Goal: Check status: Check status

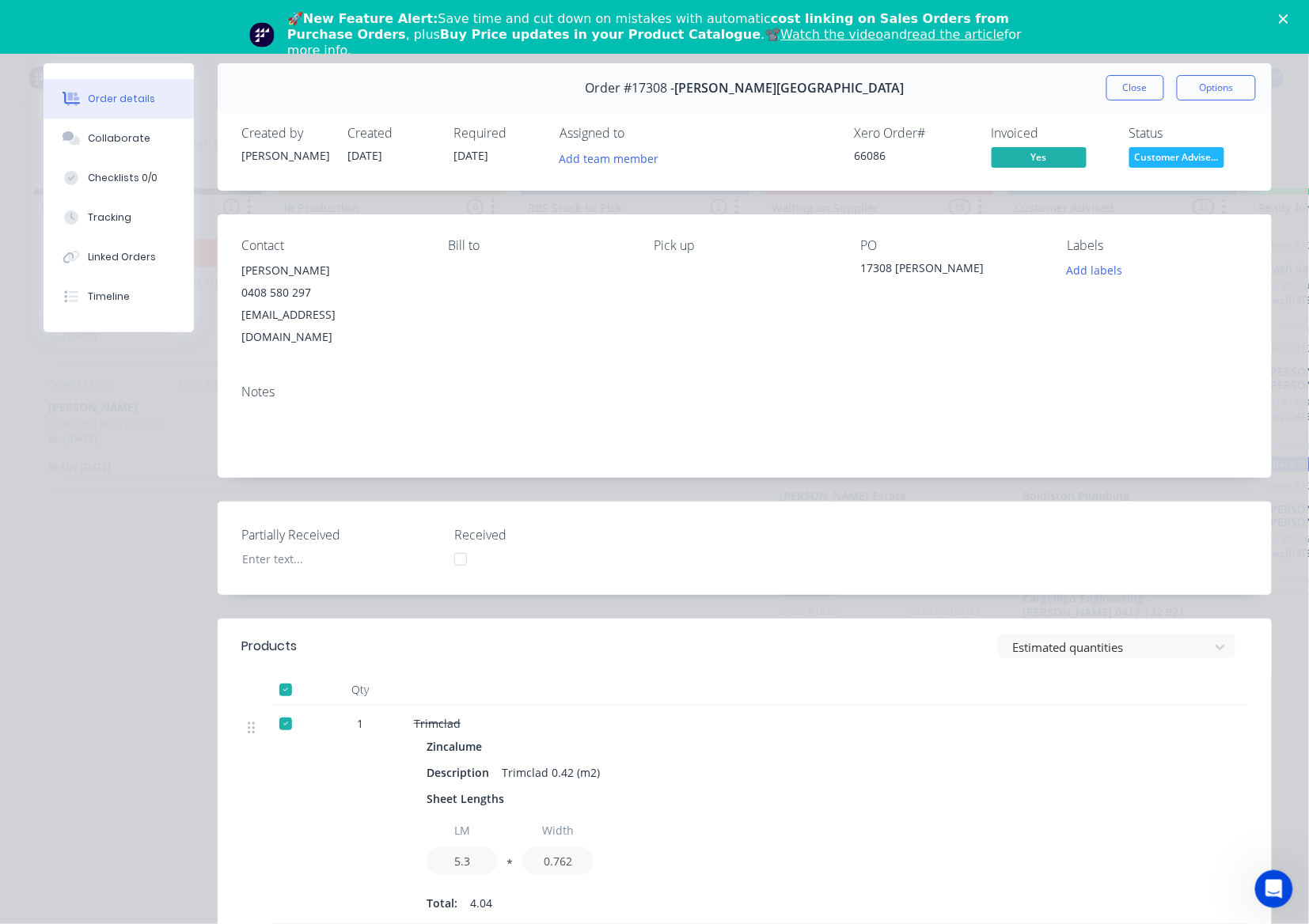
scroll to position [633, 0]
click at [1150, 159] on span "Customer Advise..." at bounding box center [1177, 156] width 95 height 20
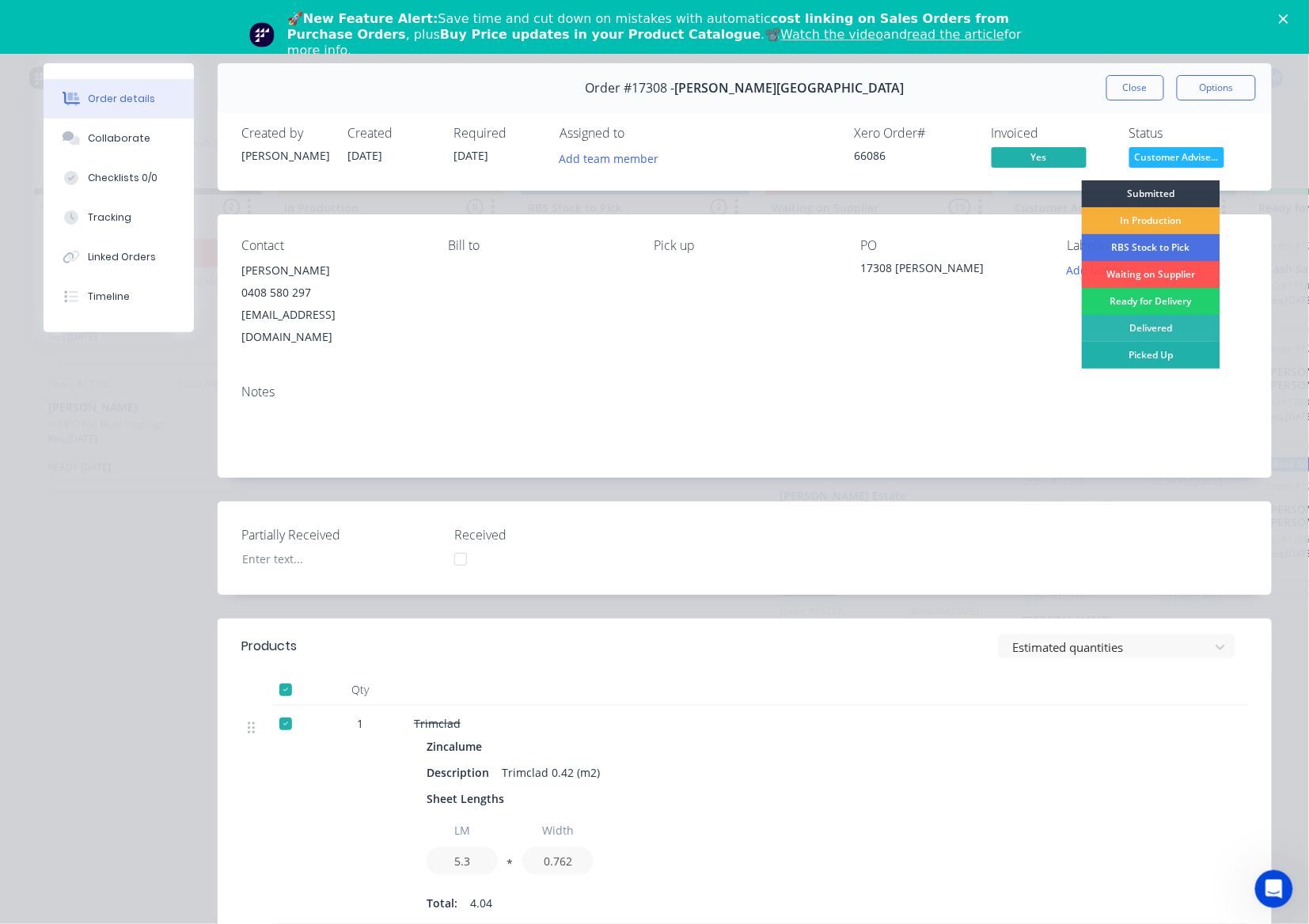
click at [1182, 360] on div "Picked Up" at bounding box center [1151, 354] width 138 height 27
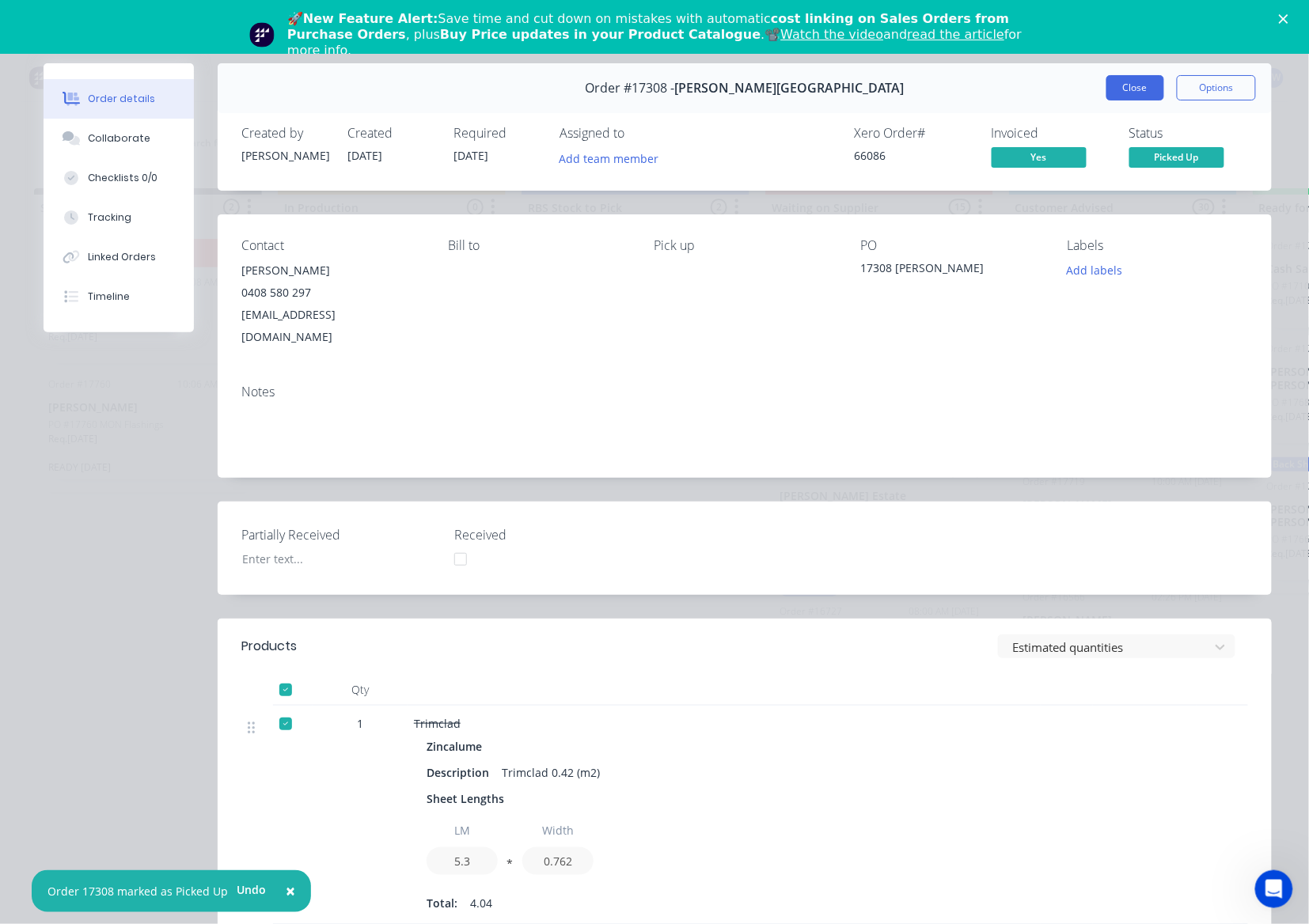
click at [1124, 89] on button "Close" at bounding box center [1135, 87] width 58 height 25
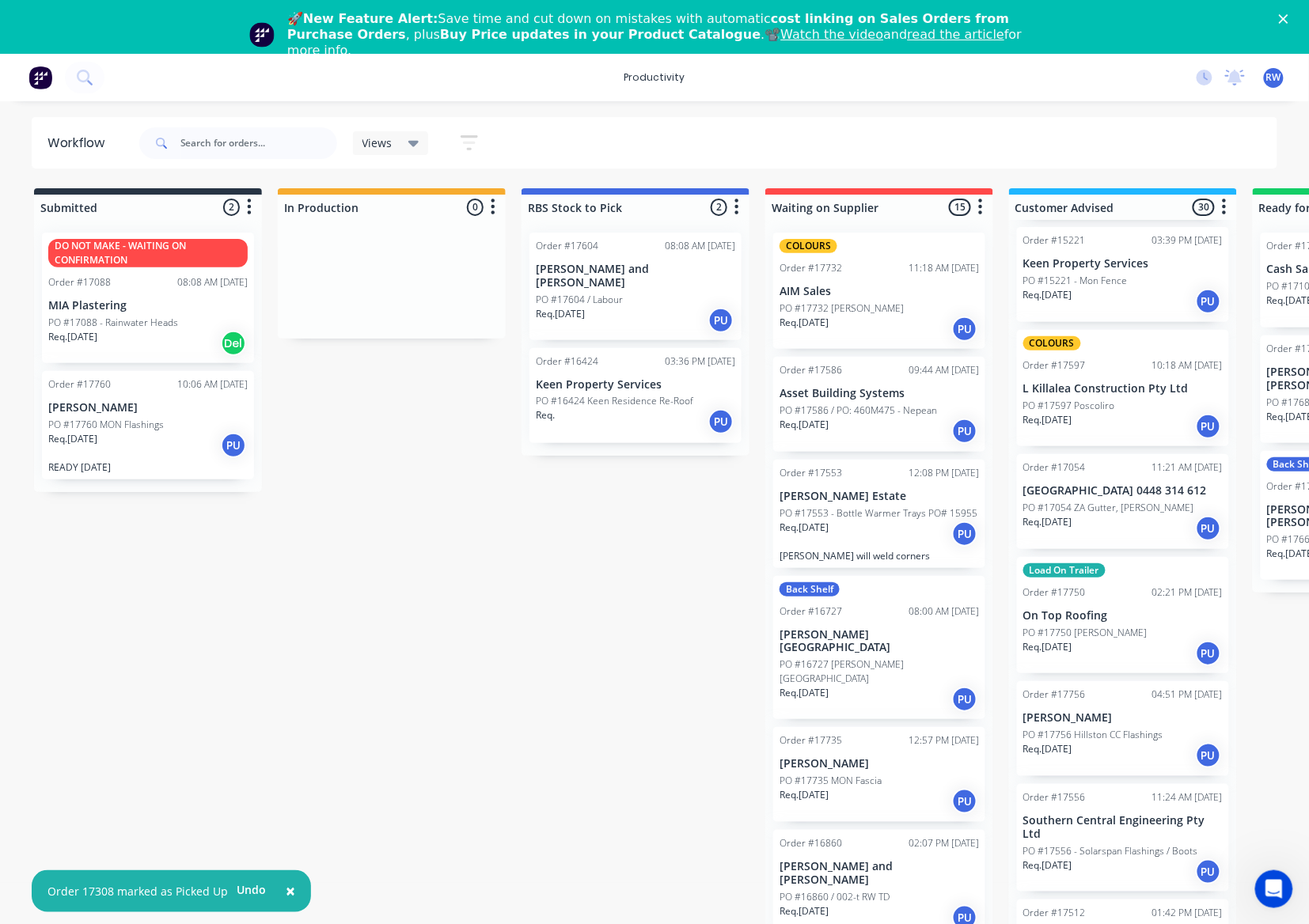
scroll to position [2536, 0]
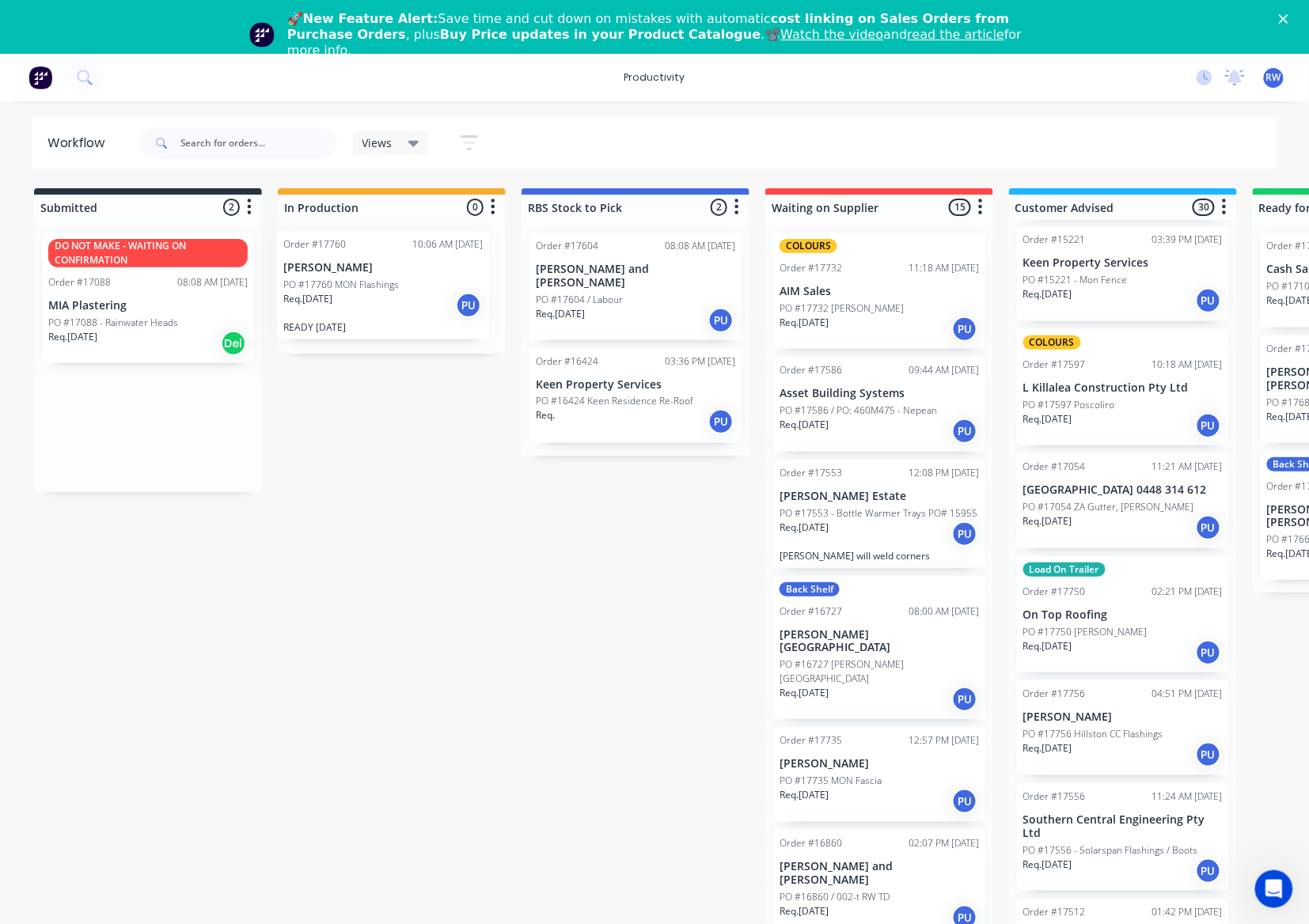
drag, startPoint x: 92, startPoint y: 430, endPoint x: 365, endPoint y: 280, distance: 311.5
click at [361, 282] on div "Submitted 2 Sort By Created date Required date Order number Customer name Most …" at bounding box center [963, 571] width 1951 height 766
click at [872, 322] on div "Req. [DATE] PU" at bounding box center [879, 328] width 200 height 27
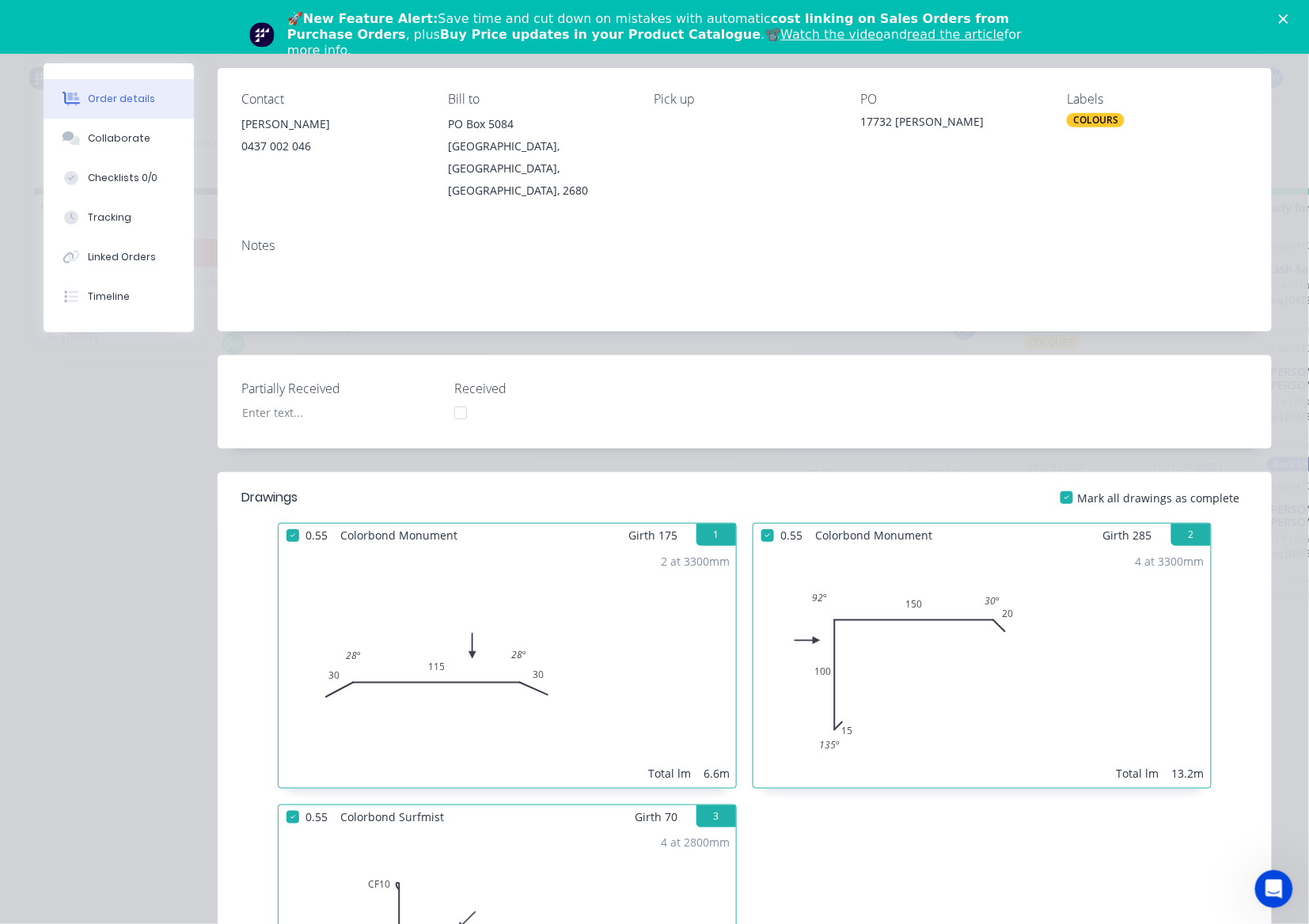
scroll to position [0, 0]
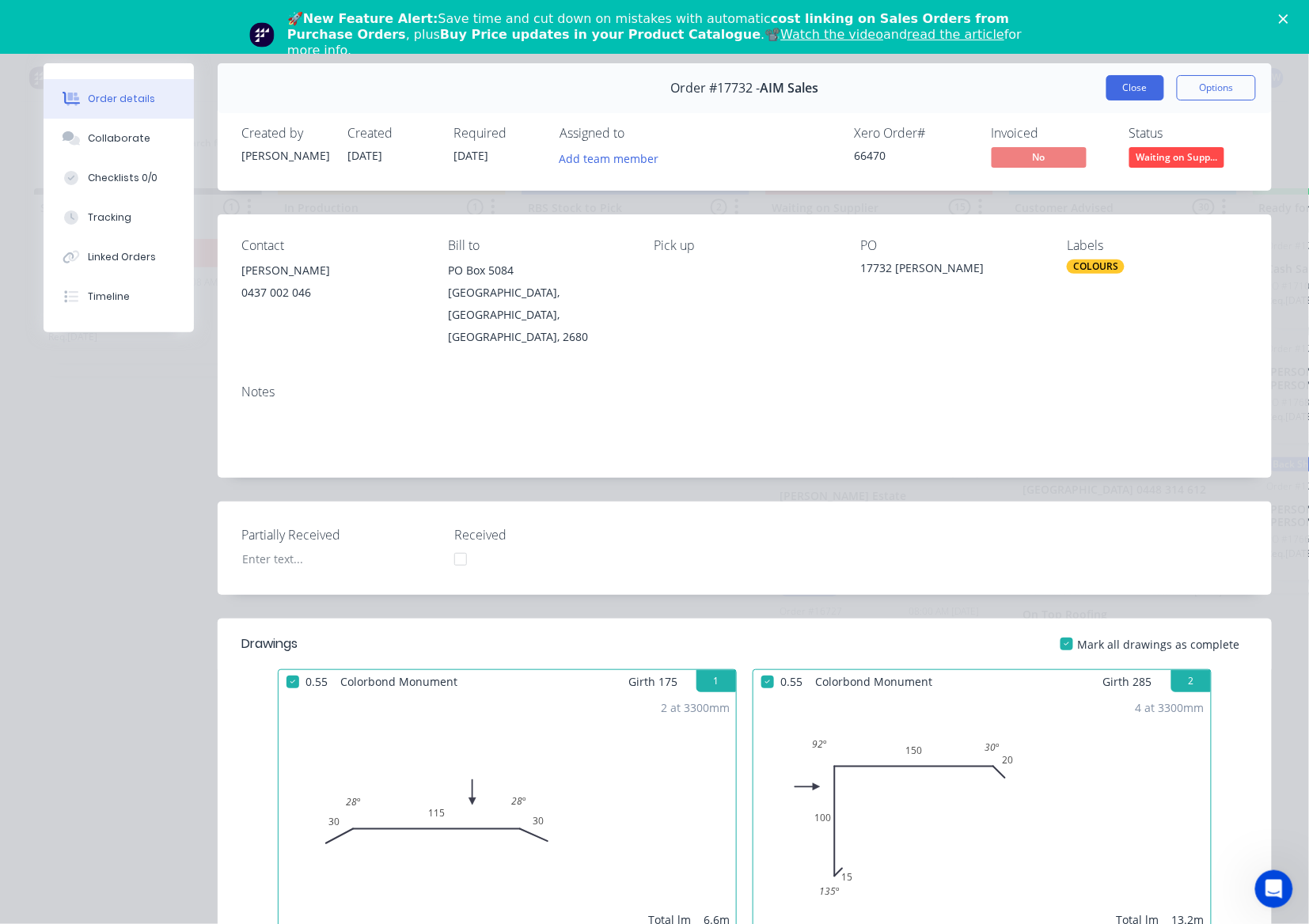
click at [1128, 99] on button "Close" at bounding box center [1135, 87] width 58 height 25
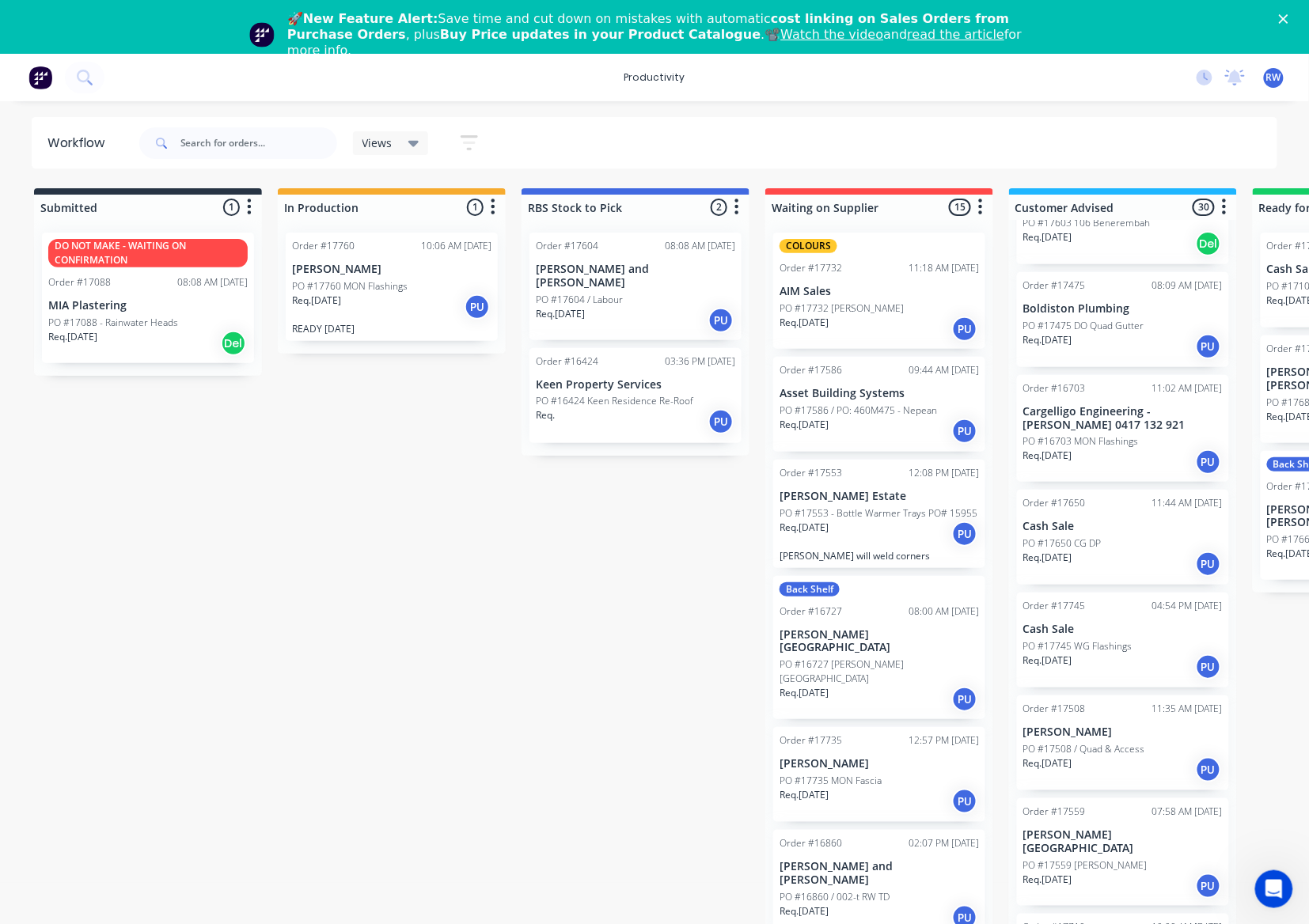
scroll to position [109, 0]
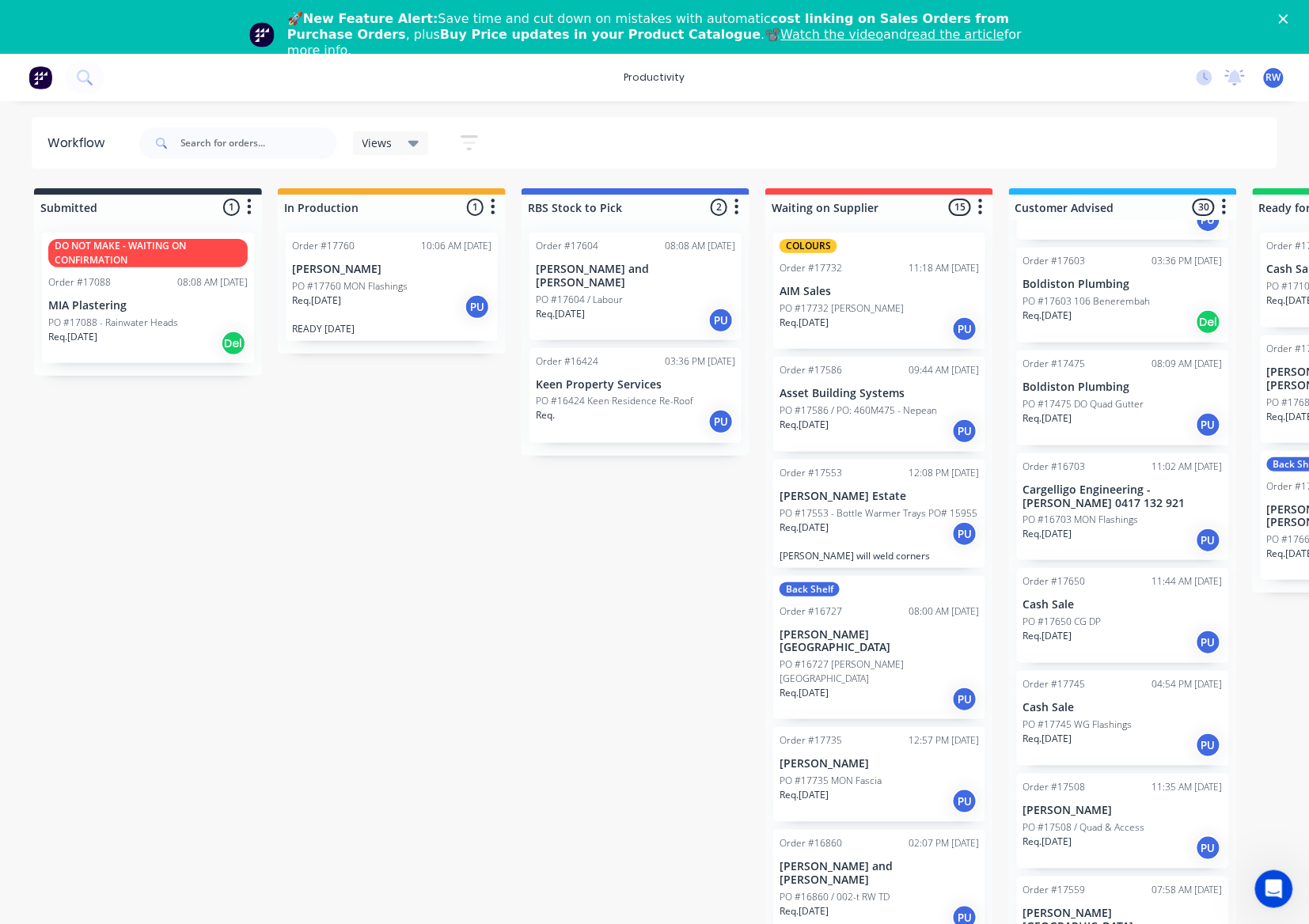
click at [875, 408] on p "PO #17586 / PO: 460M475 - Nepean" at bounding box center [859, 411] width 157 height 14
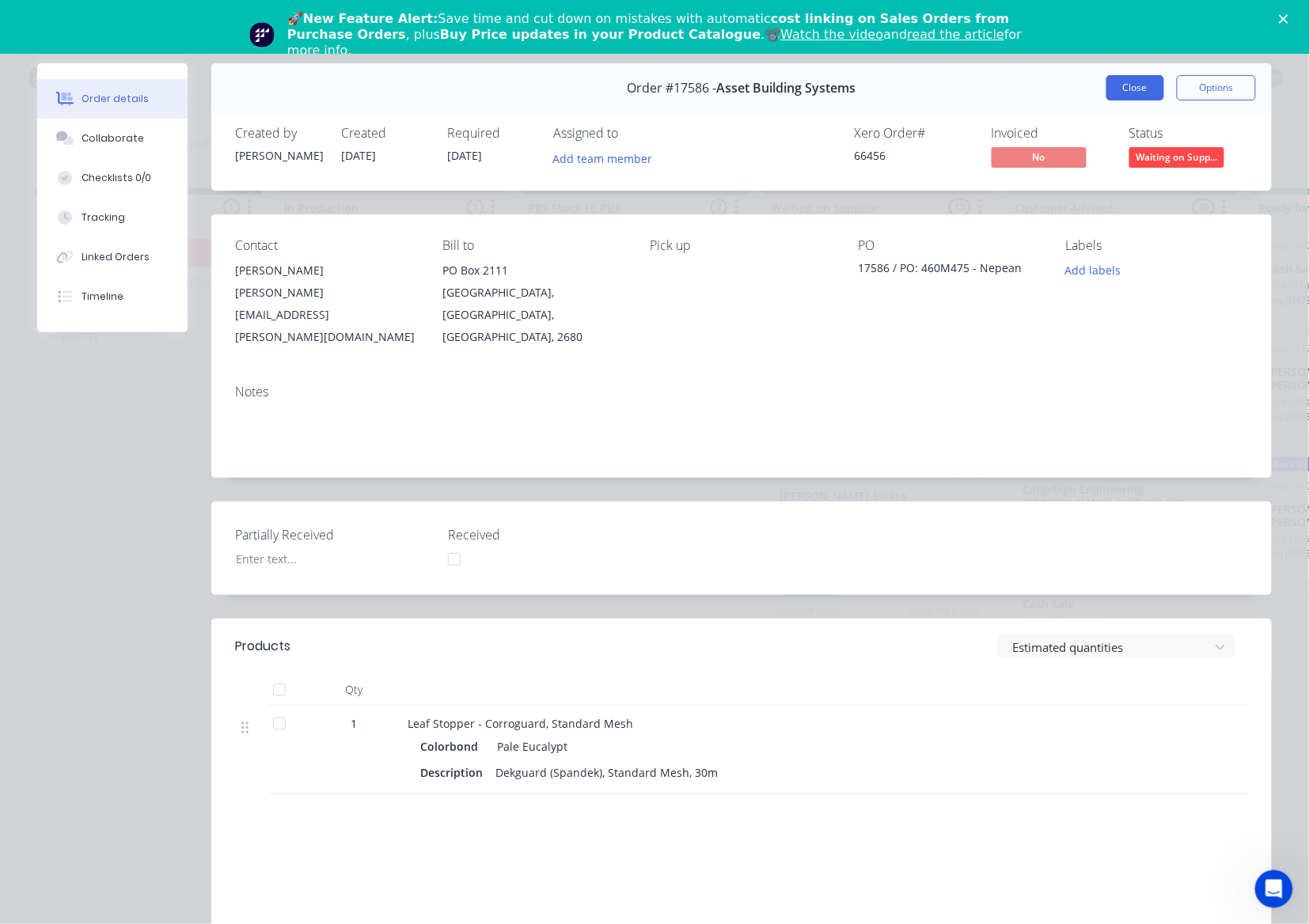
click at [1109, 96] on button "Close" at bounding box center [1135, 87] width 58 height 25
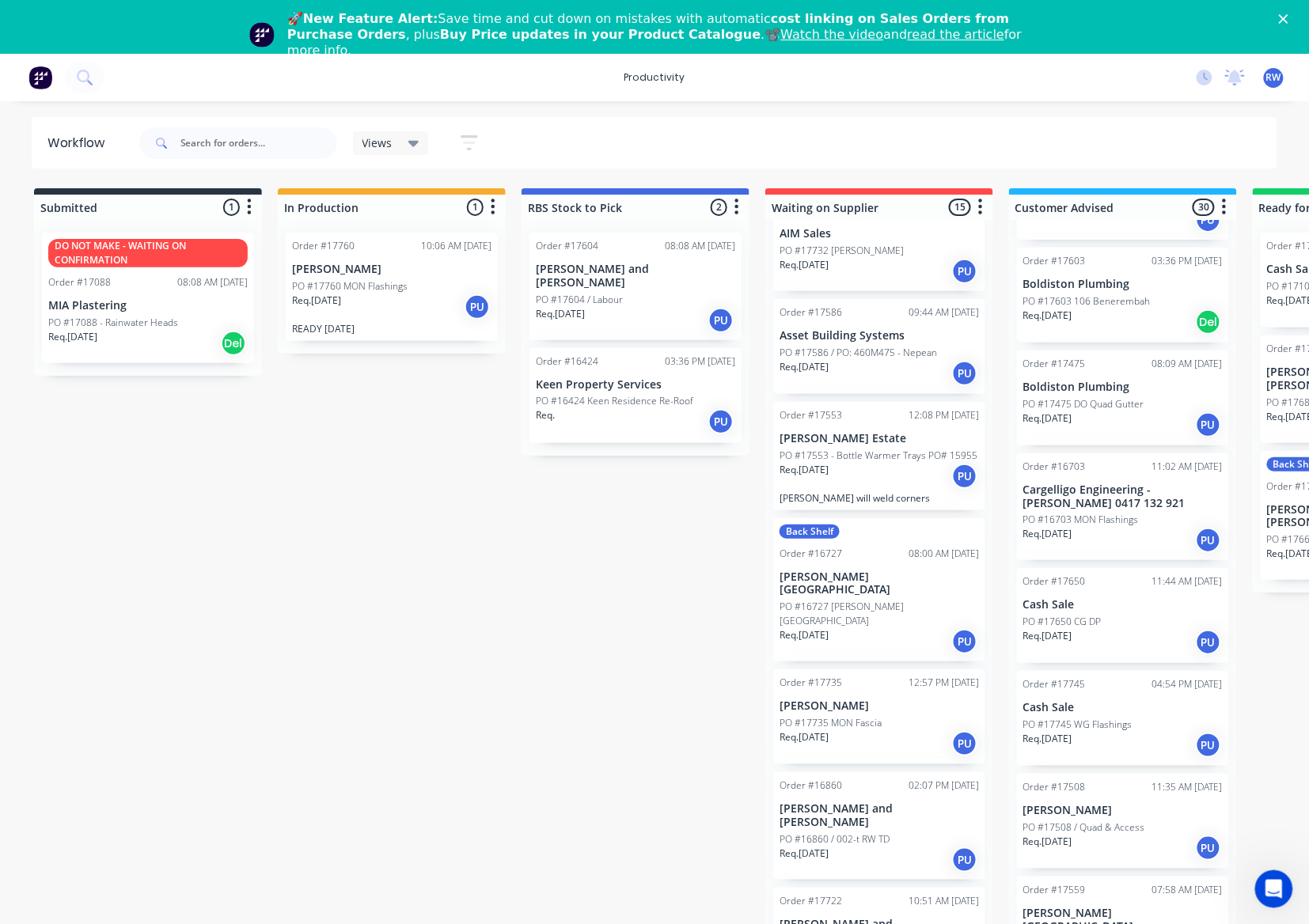
scroll to position [105, 0]
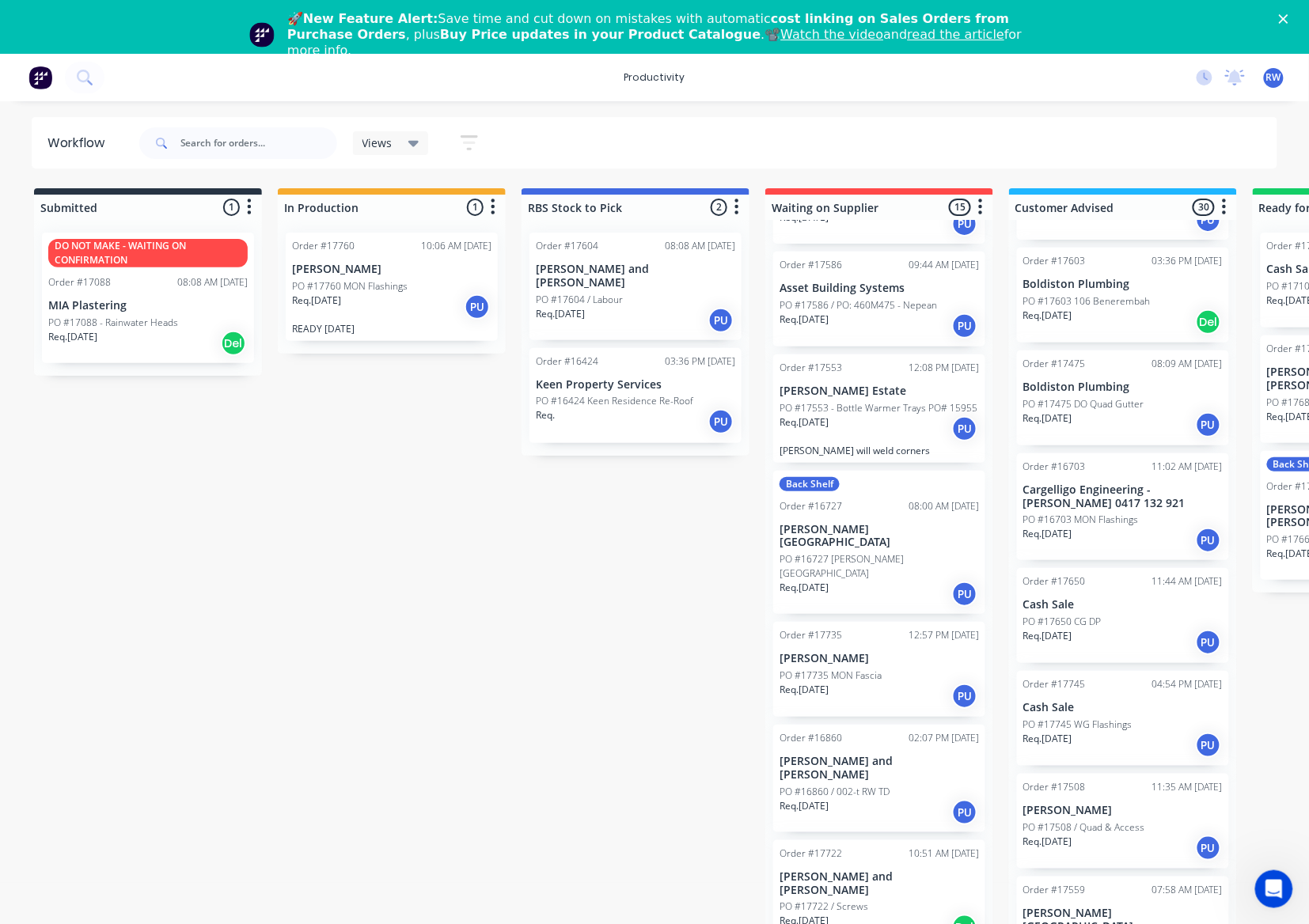
click at [884, 541] on p "[PERSON_NAME][GEOGRAPHIC_DATA]" at bounding box center [879, 536] width 200 height 27
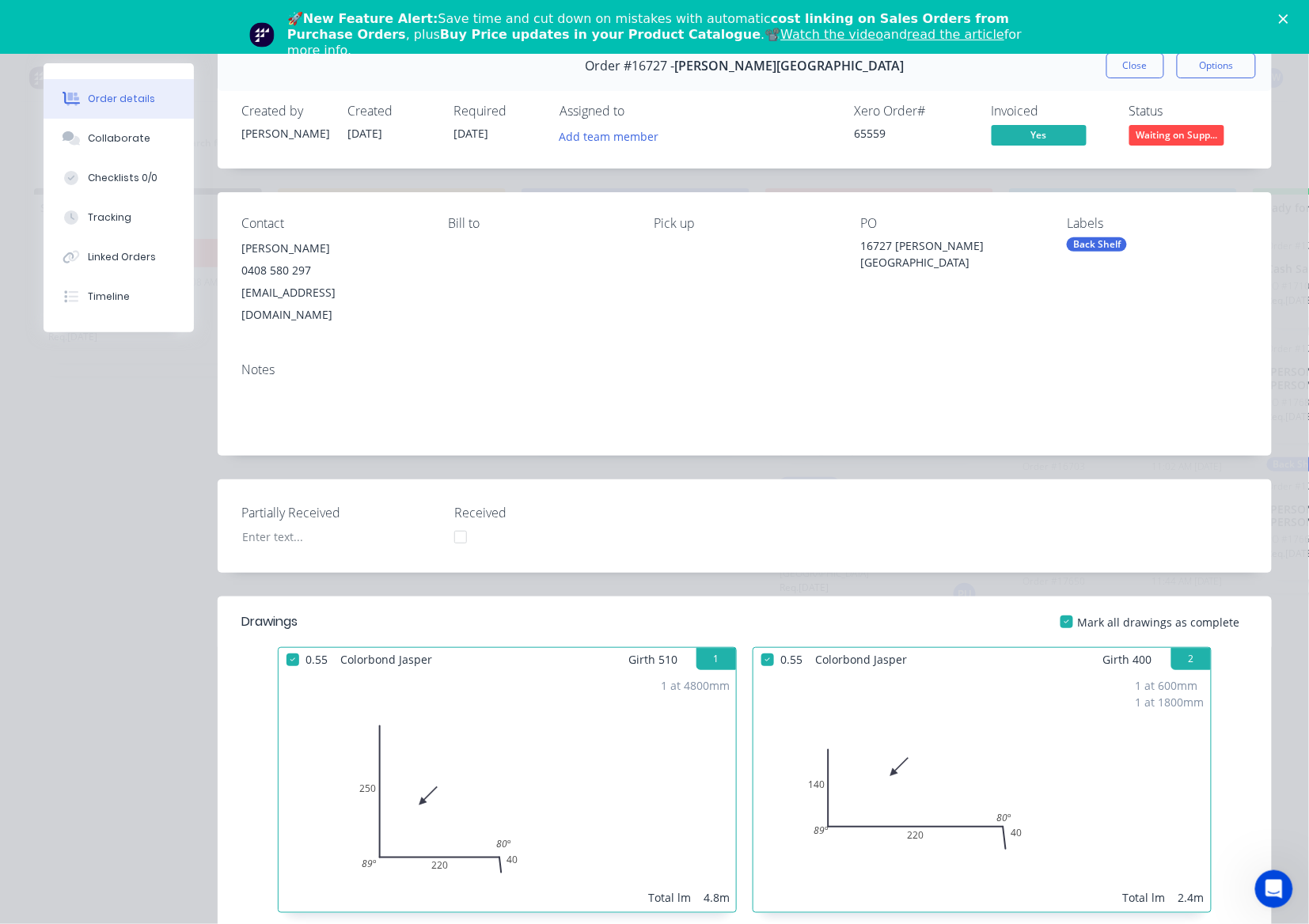
scroll to position [0, 0]
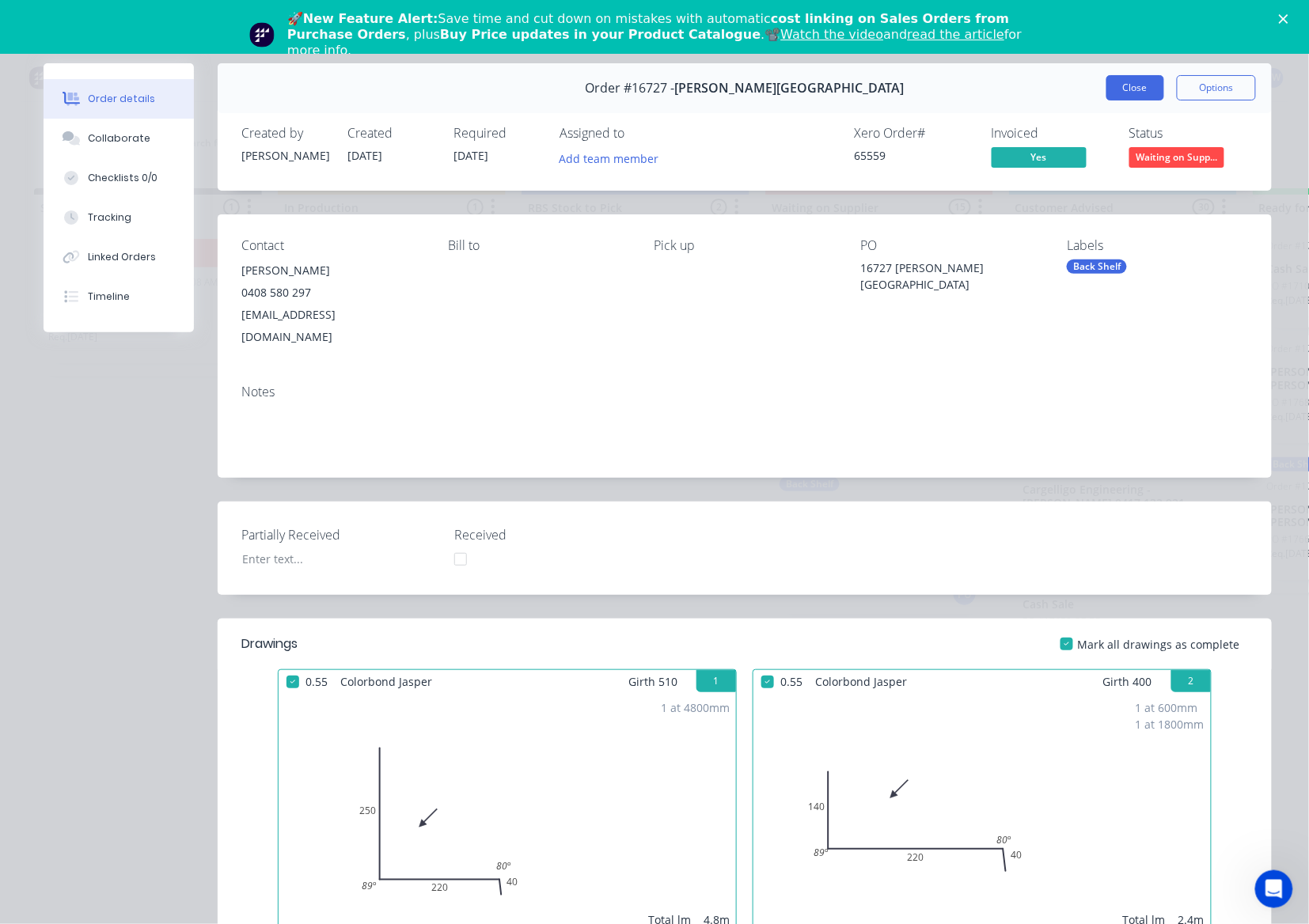
click at [1119, 83] on button "Close" at bounding box center [1135, 87] width 58 height 25
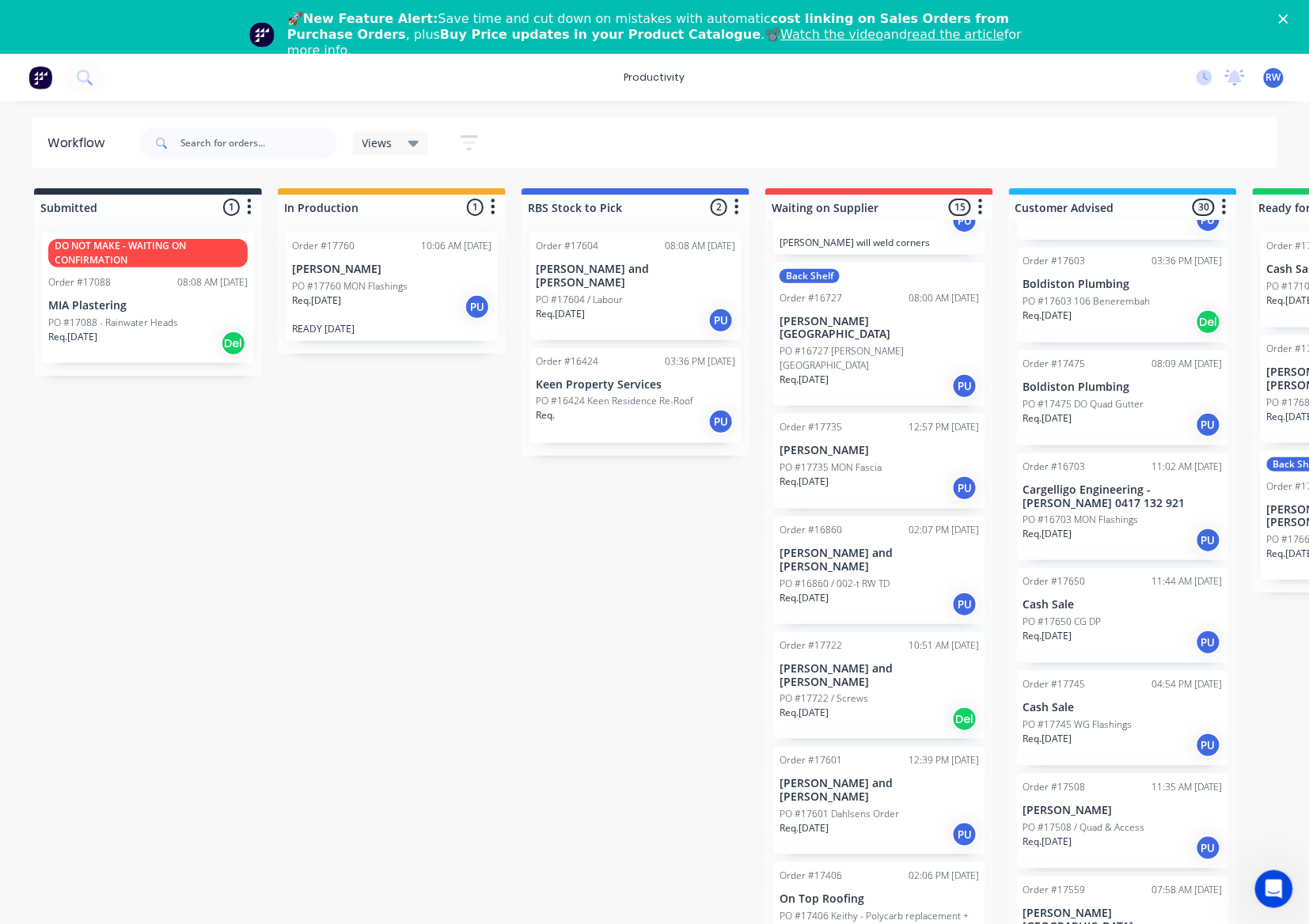
scroll to position [316, 0]
click at [903, 588] on div "Req. [DATE] PU" at bounding box center [879, 601] width 200 height 27
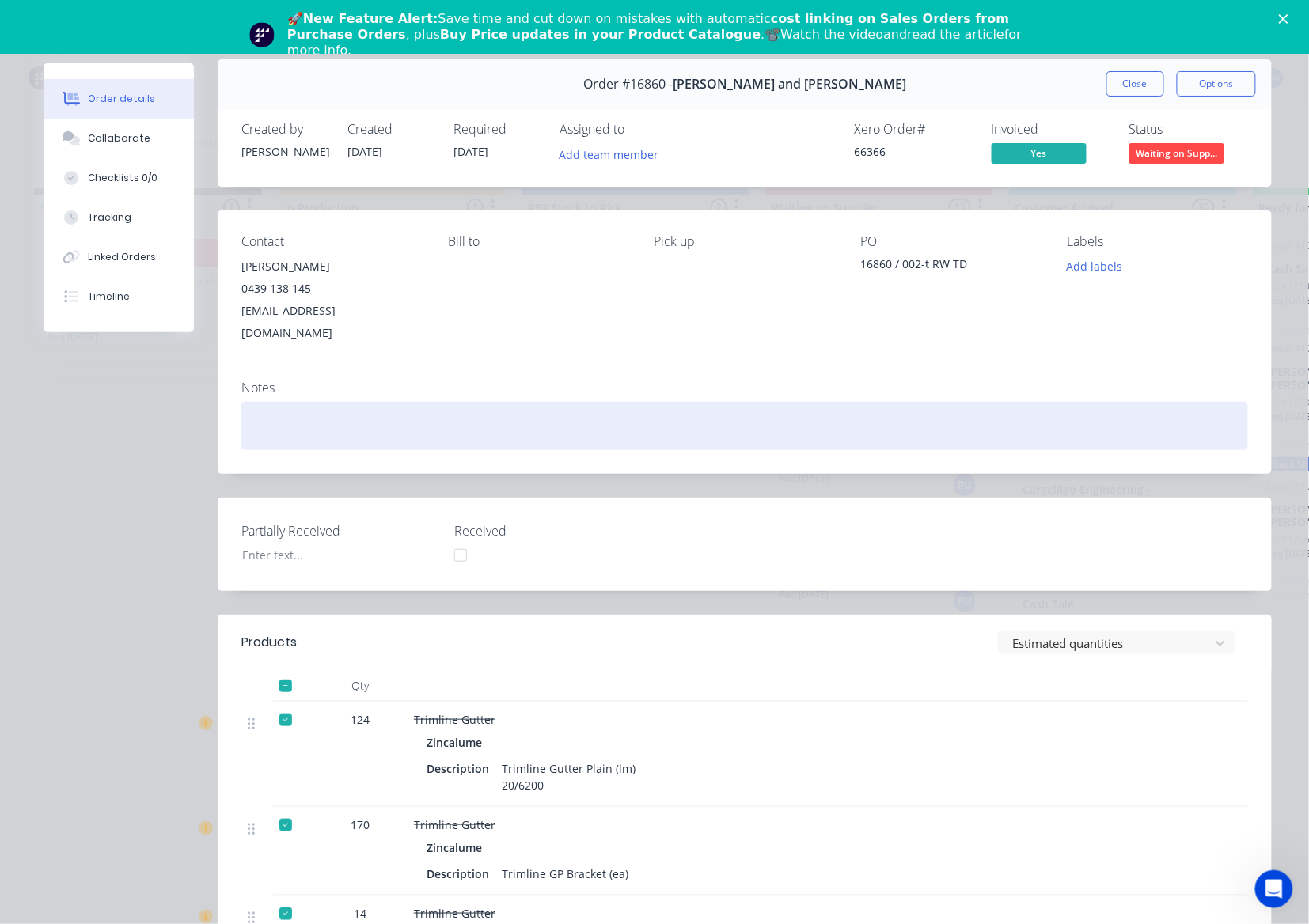
scroll to position [0, 0]
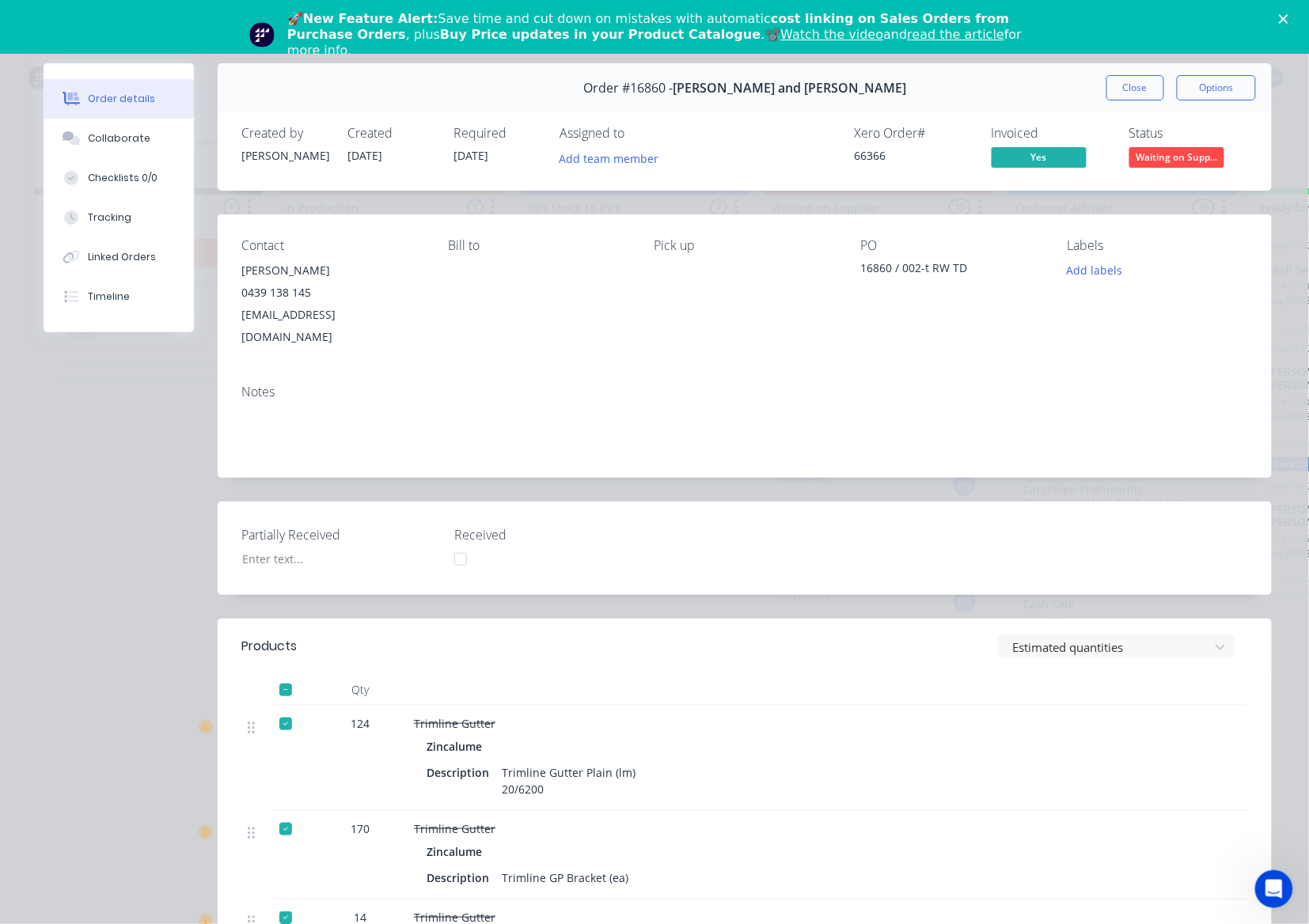
click at [1159, 149] on span "Waiting on Supp..." at bounding box center [1177, 156] width 95 height 20
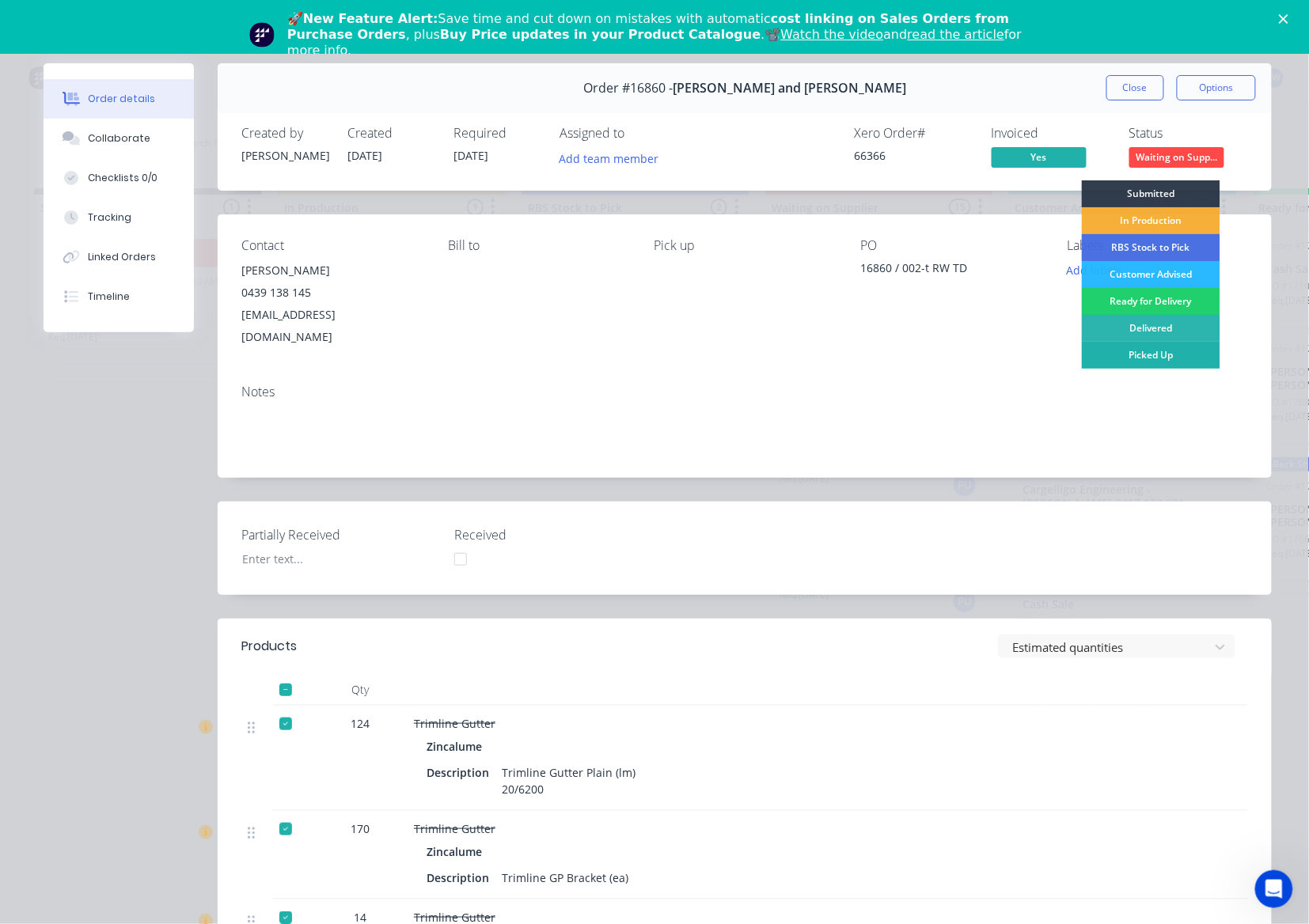
click at [1141, 353] on div "Picked Up" at bounding box center [1151, 354] width 138 height 27
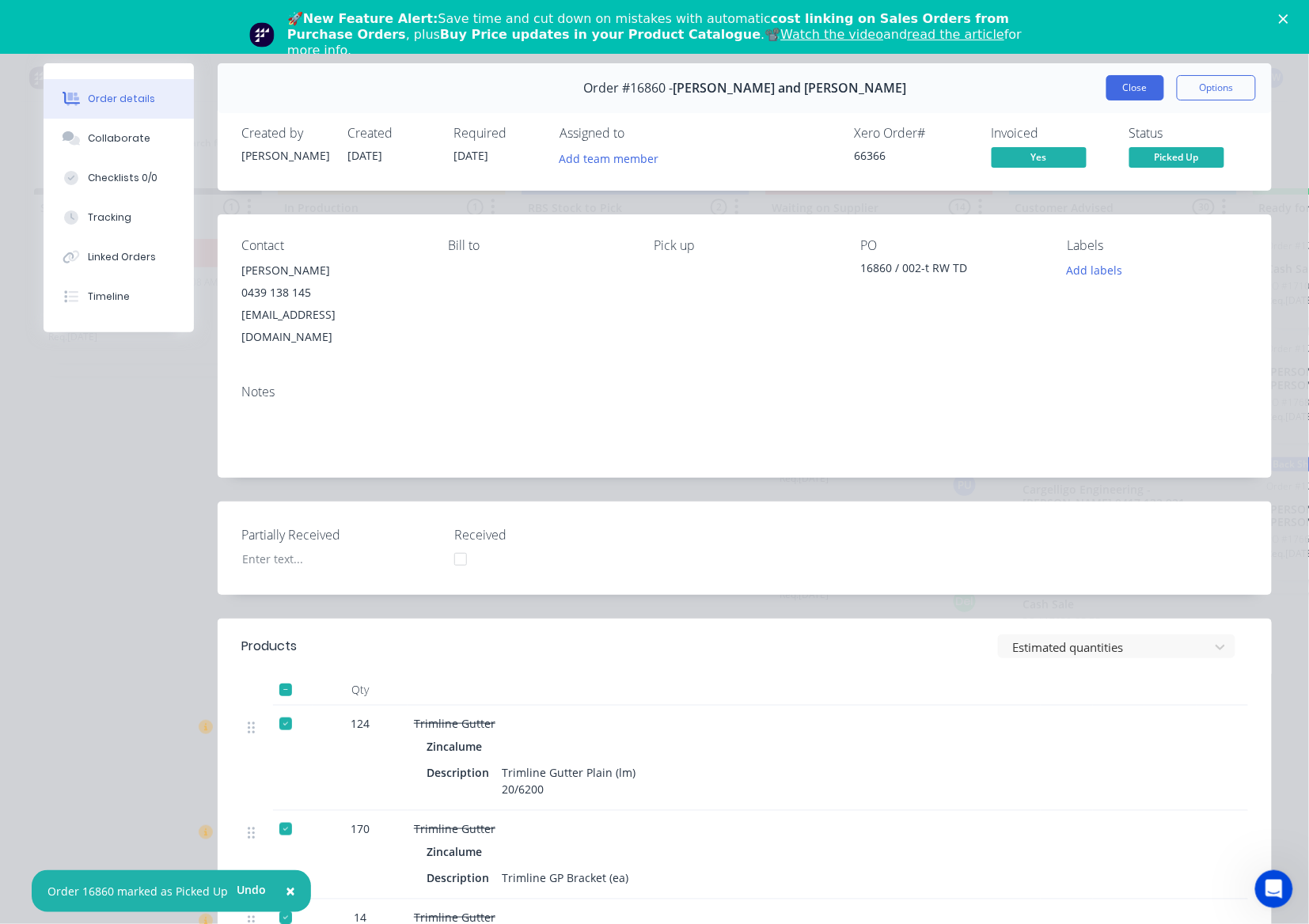
click at [1126, 78] on button "Close" at bounding box center [1135, 87] width 58 height 25
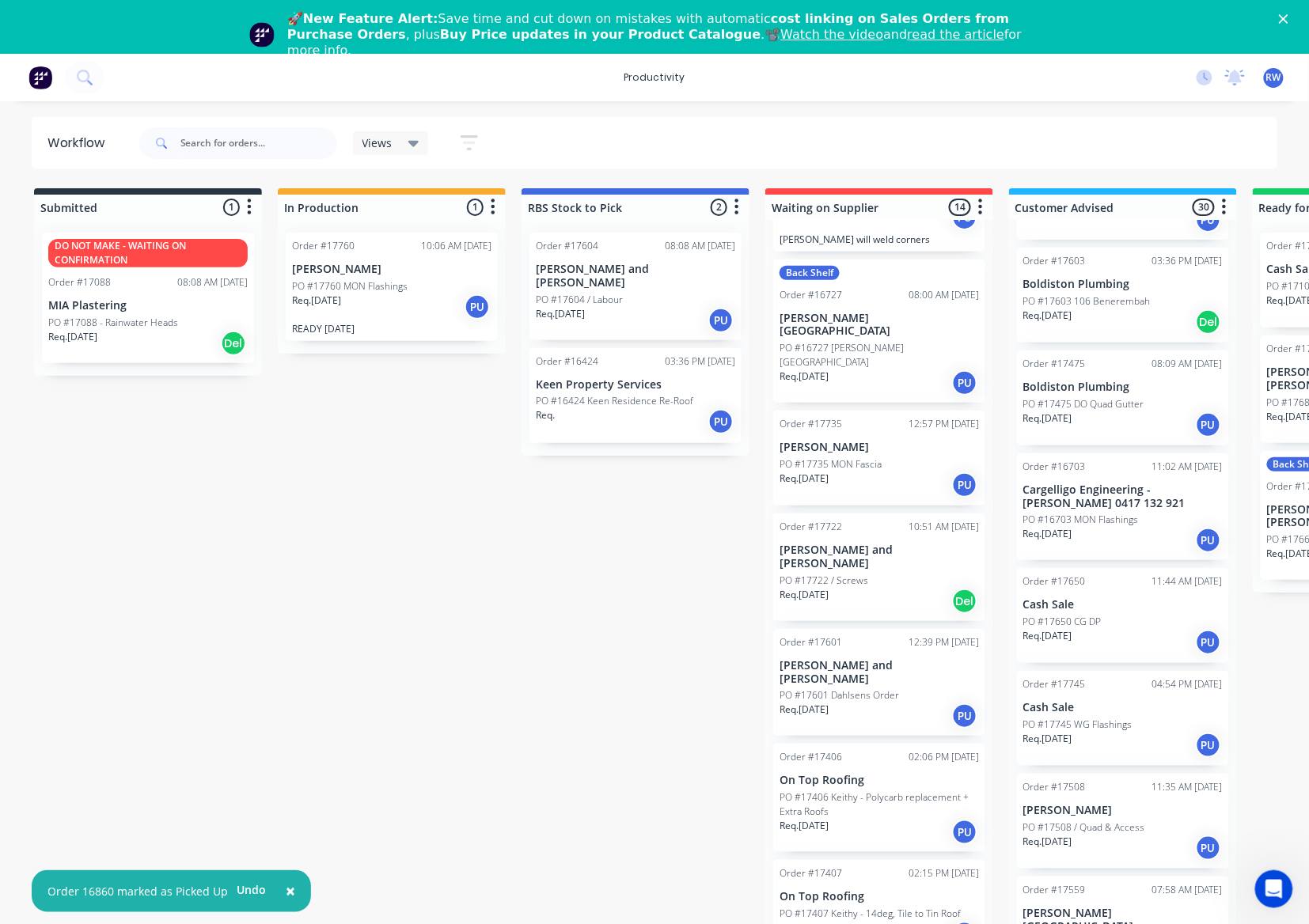
click at [863, 688] on p "PO #17601 Dahlsens Order" at bounding box center [840, 695] width 119 height 14
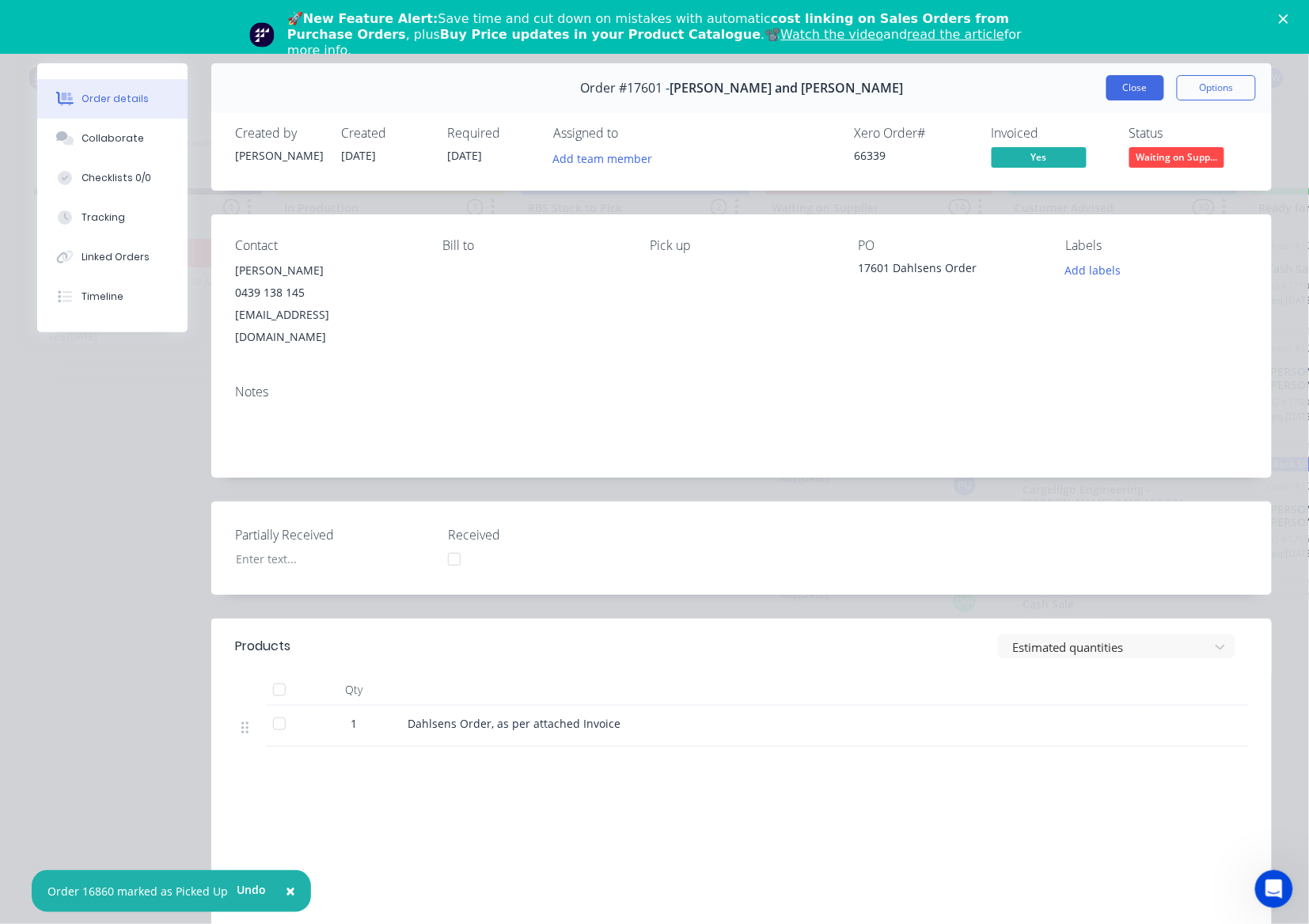
click at [1126, 80] on button "Close" at bounding box center [1135, 87] width 58 height 25
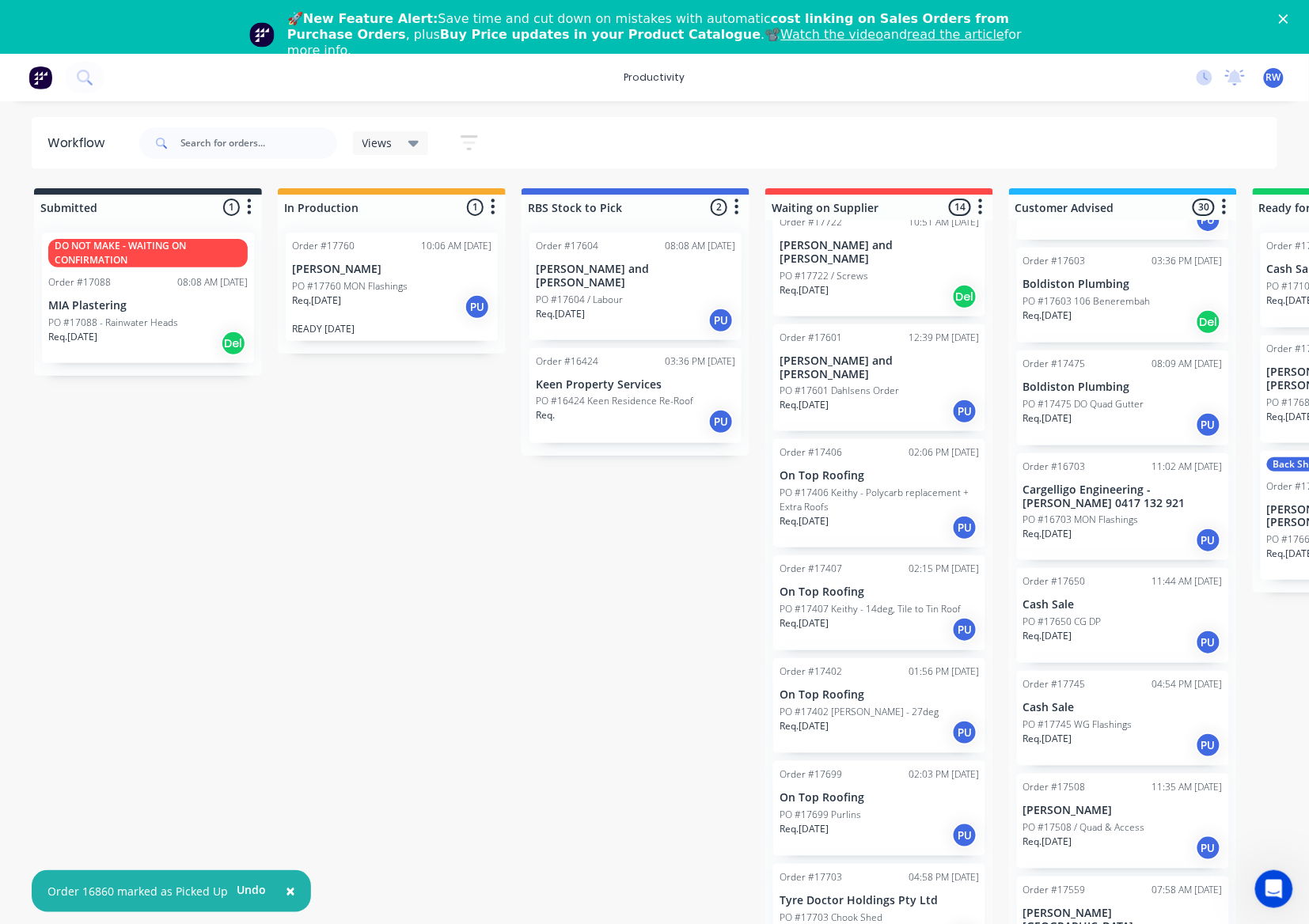
scroll to position [633, 0]
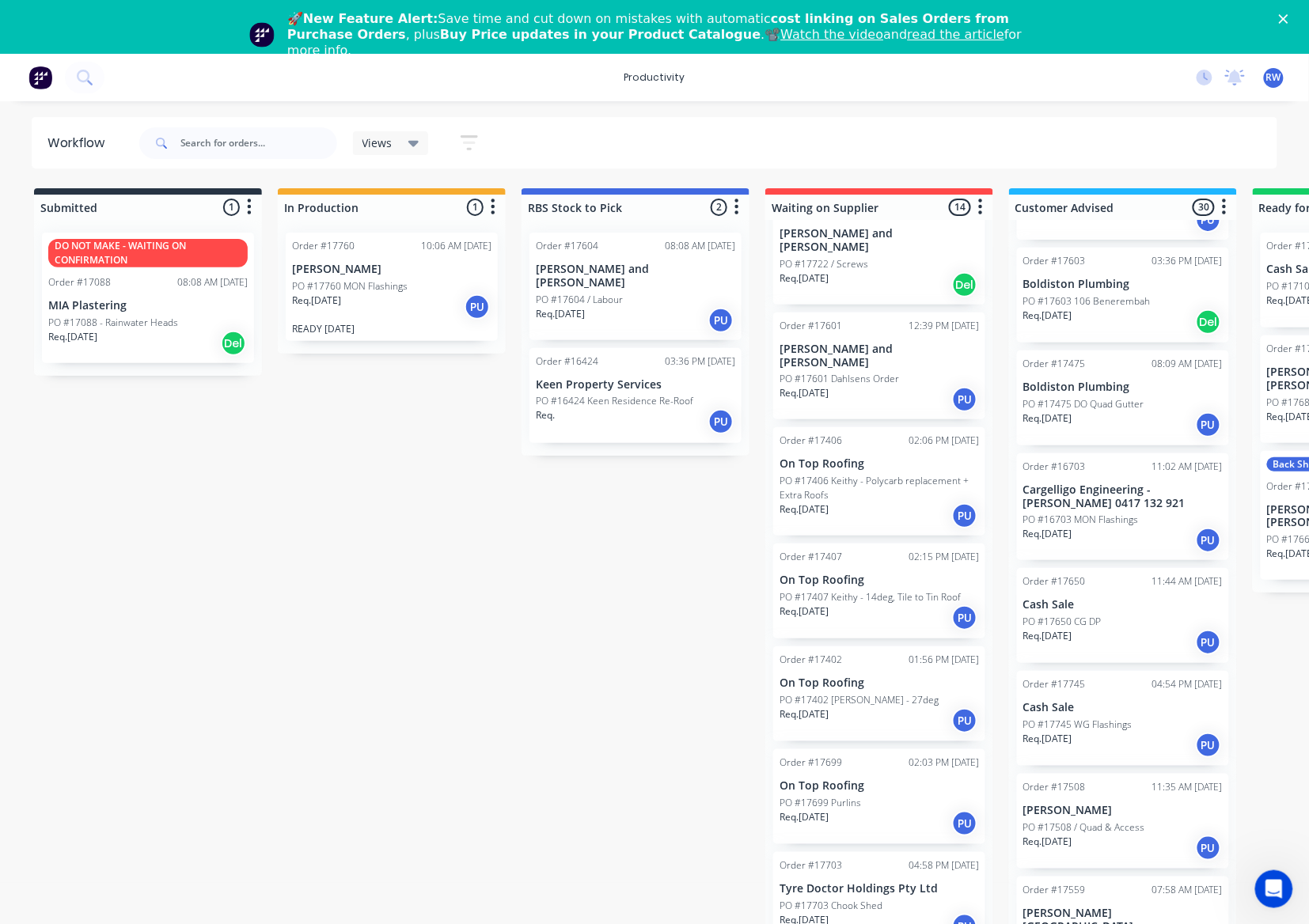
click at [880, 604] on div "Req. [DATE] PU" at bounding box center [879, 617] width 200 height 27
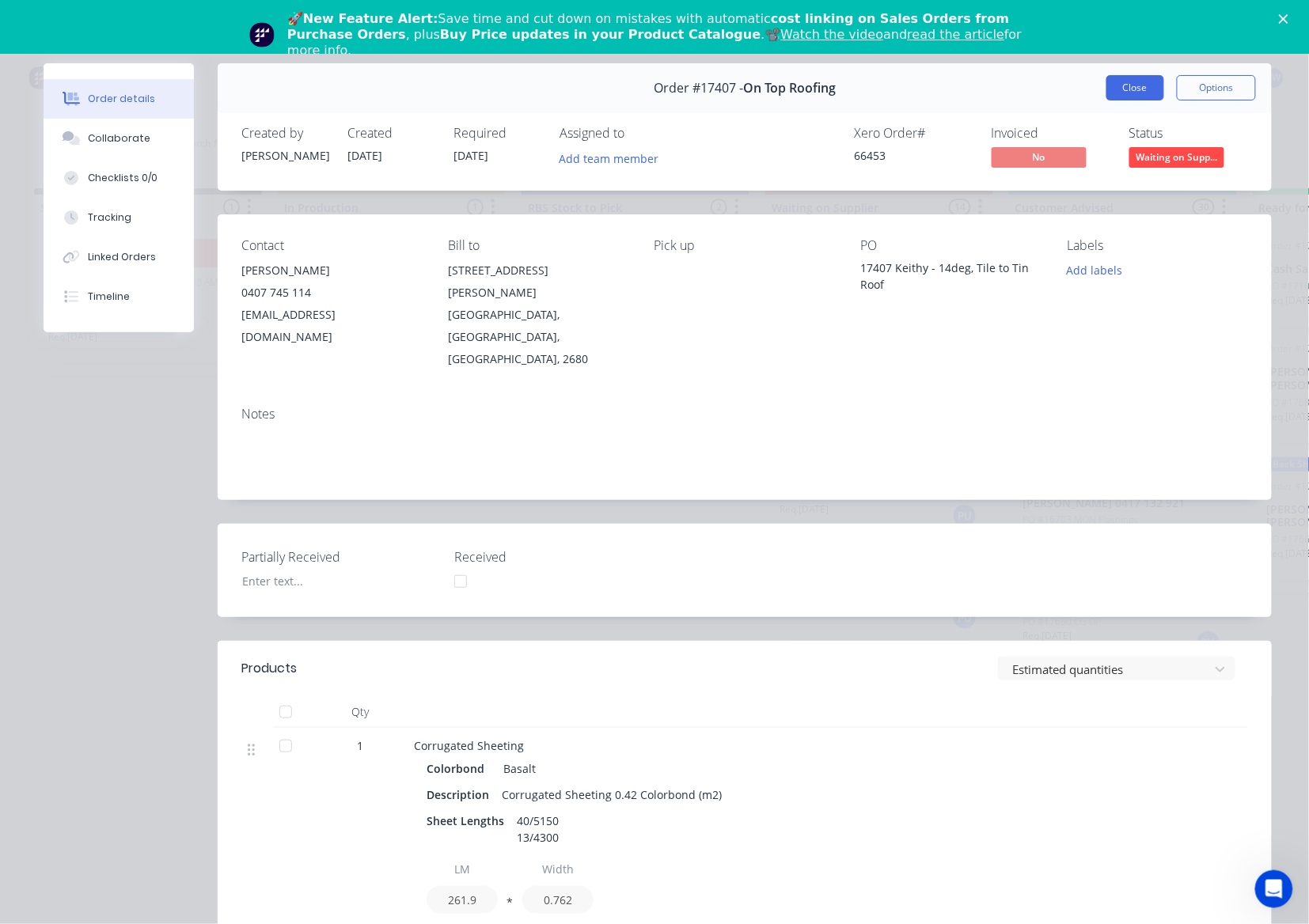
click at [1107, 99] on button "Close" at bounding box center [1135, 87] width 58 height 25
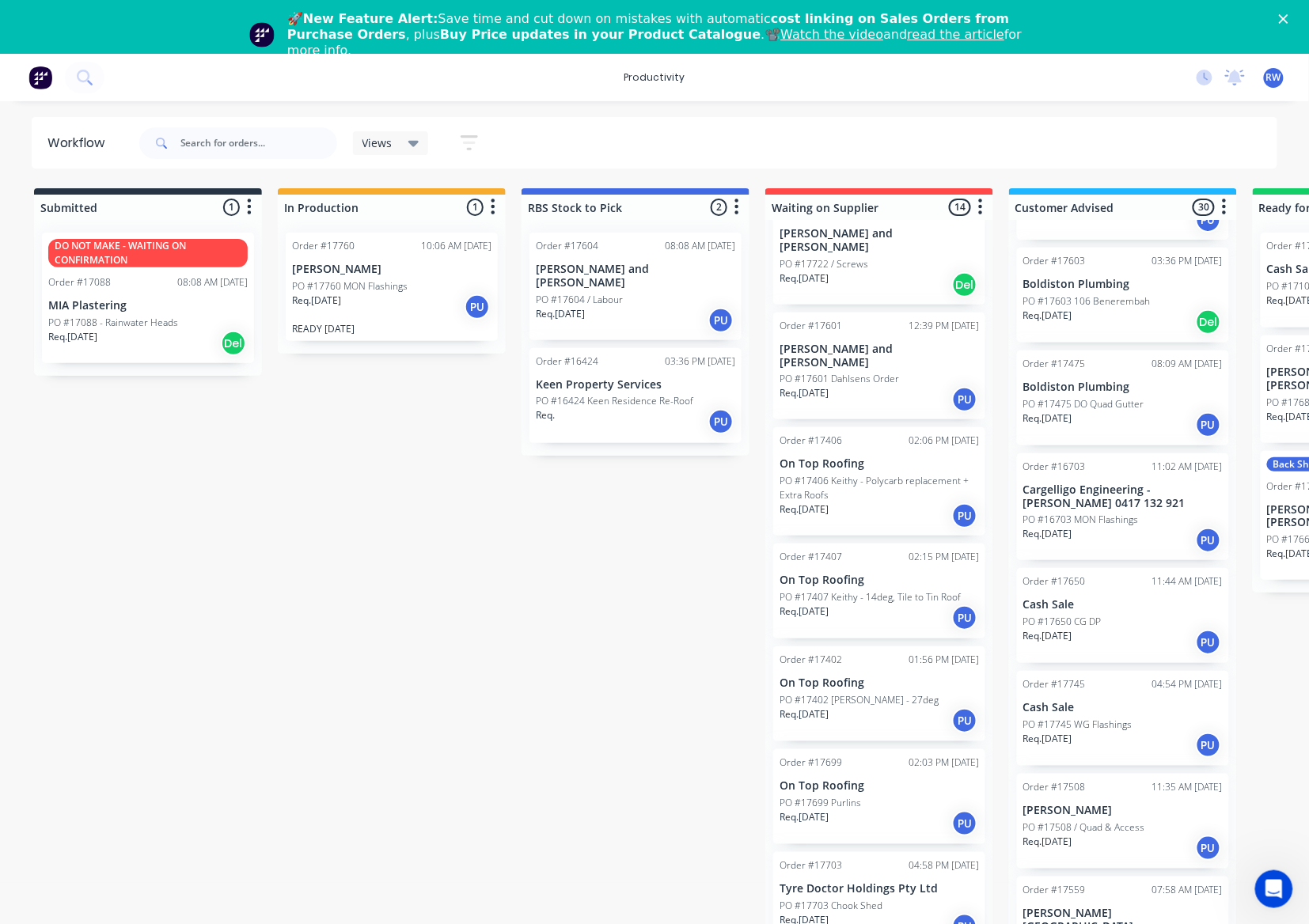
click at [903, 810] on div "Req. [DATE] PU" at bounding box center [879, 823] width 200 height 27
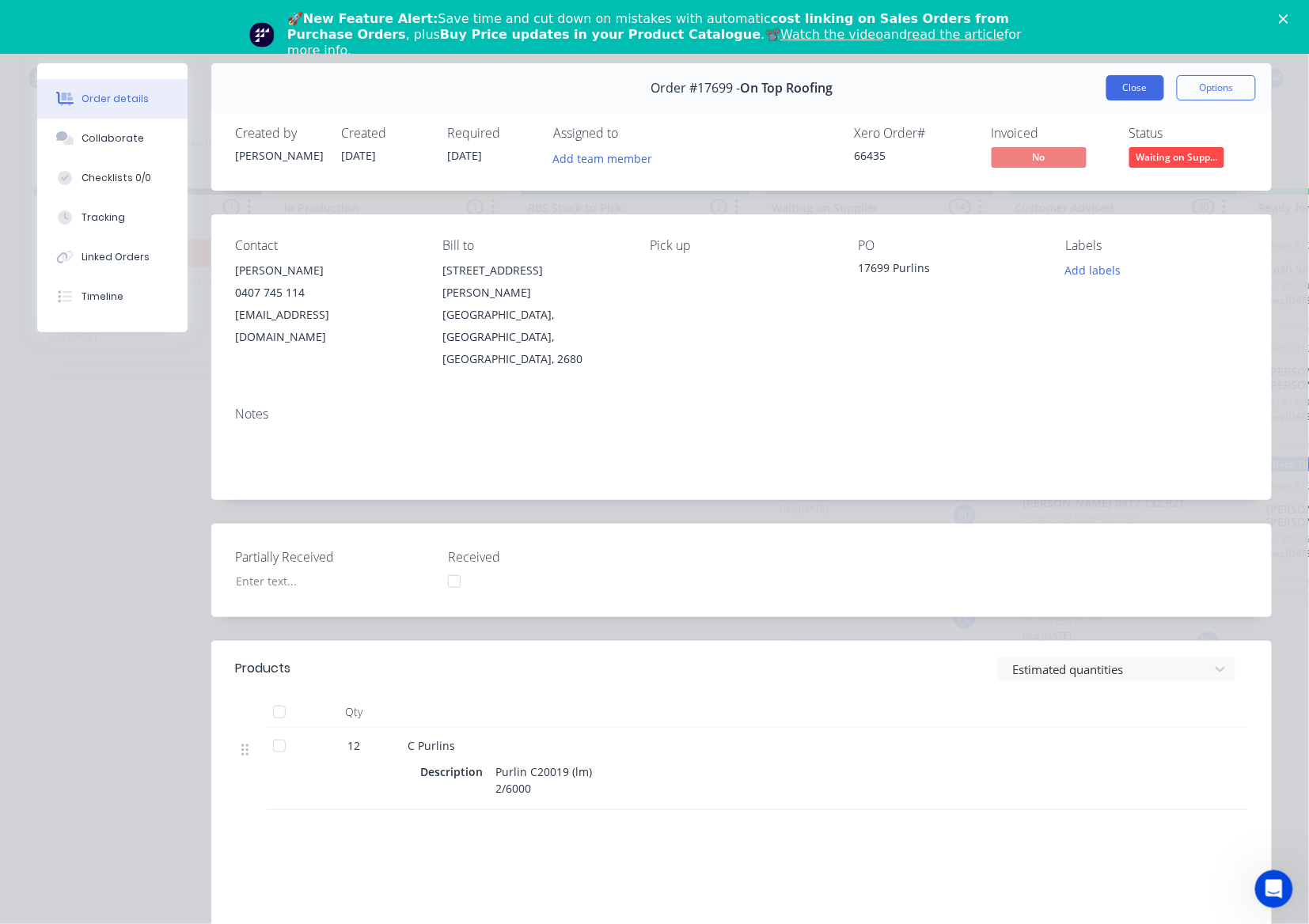
click at [1145, 84] on button "Close" at bounding box center [1135, 87] width 58 height 25
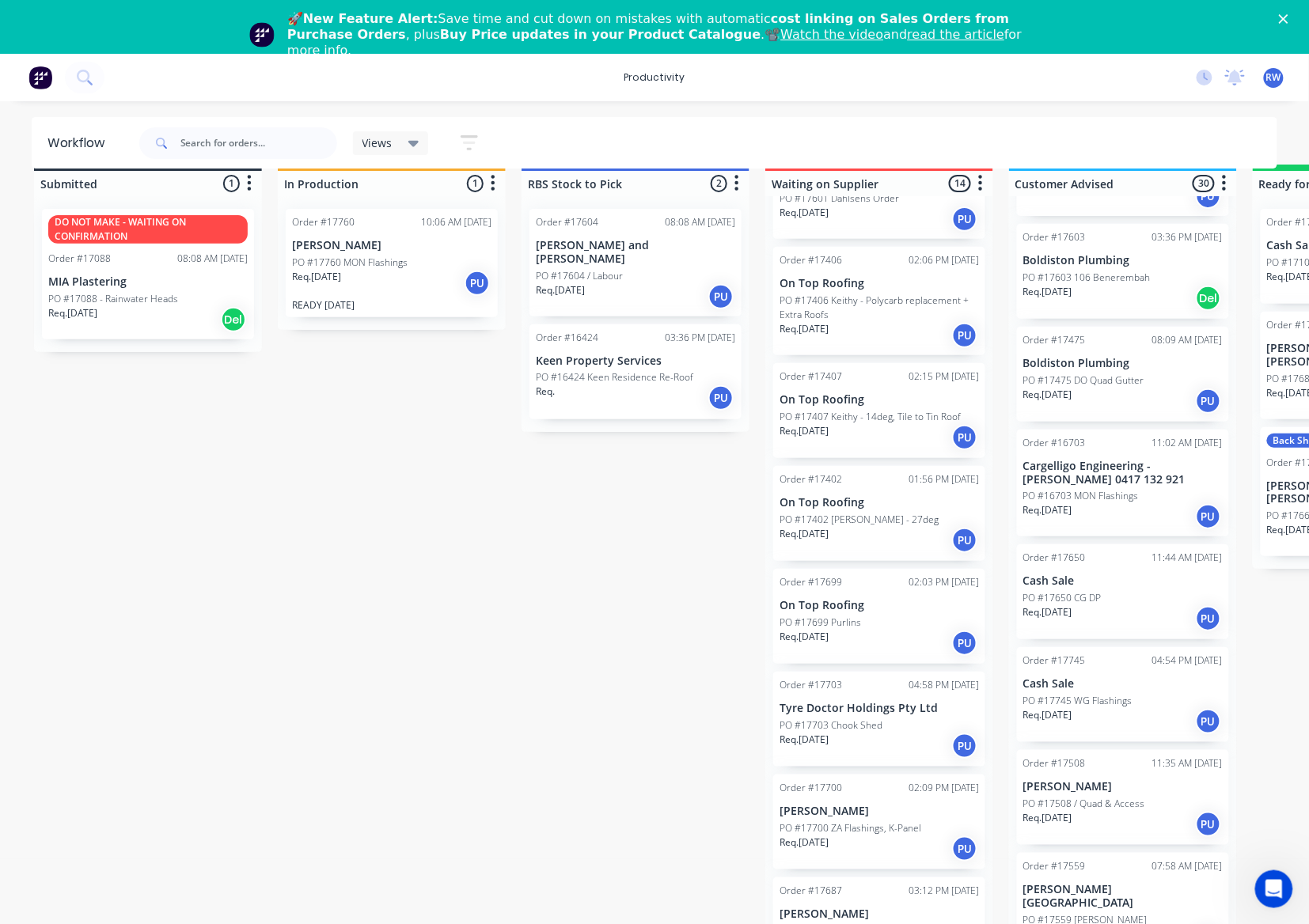
scroll to position [46, 0]
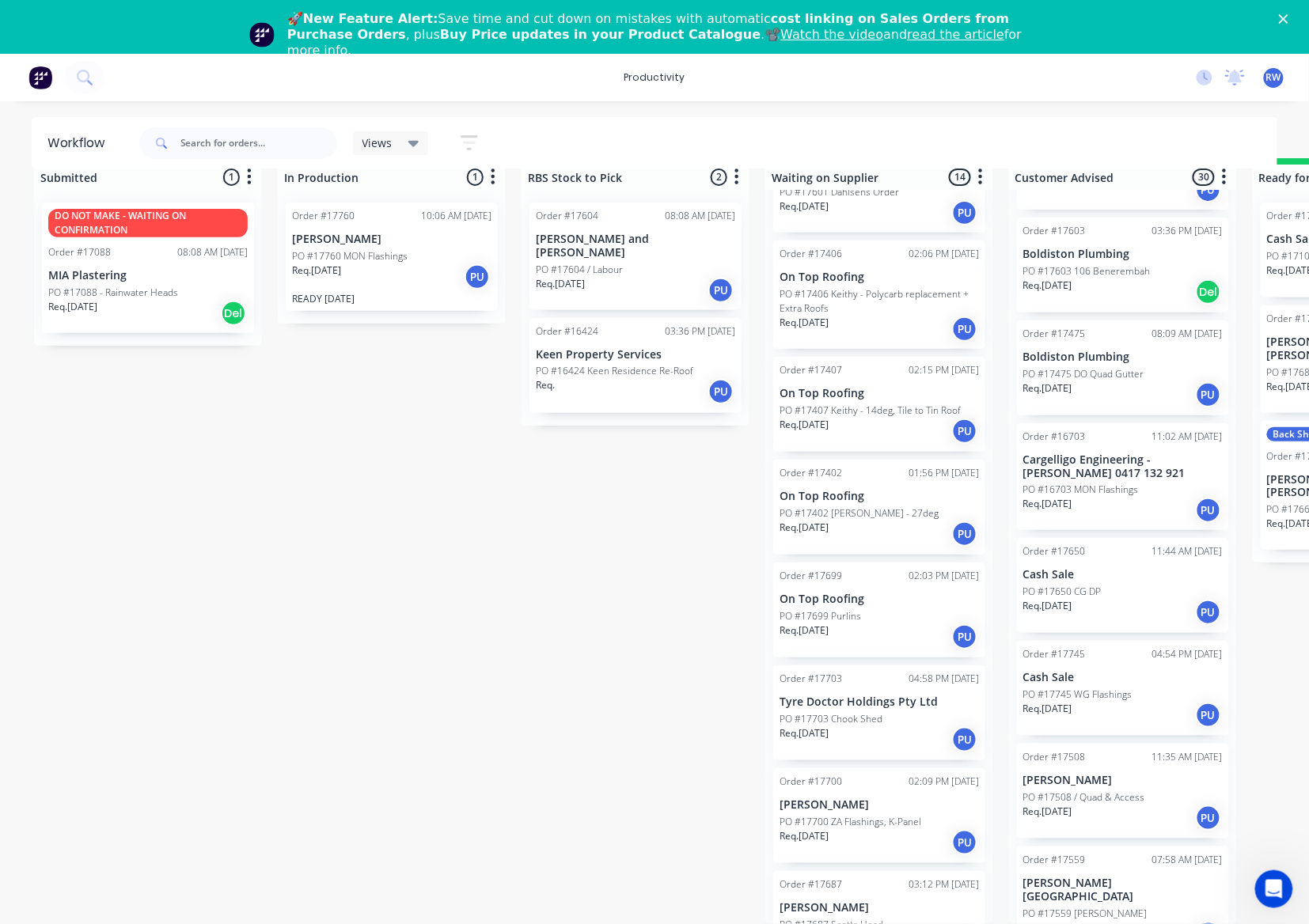
click at [900, 712] on div "PO #17703 Chook Shed" at bounding box center [879, 719] width 200 height 14
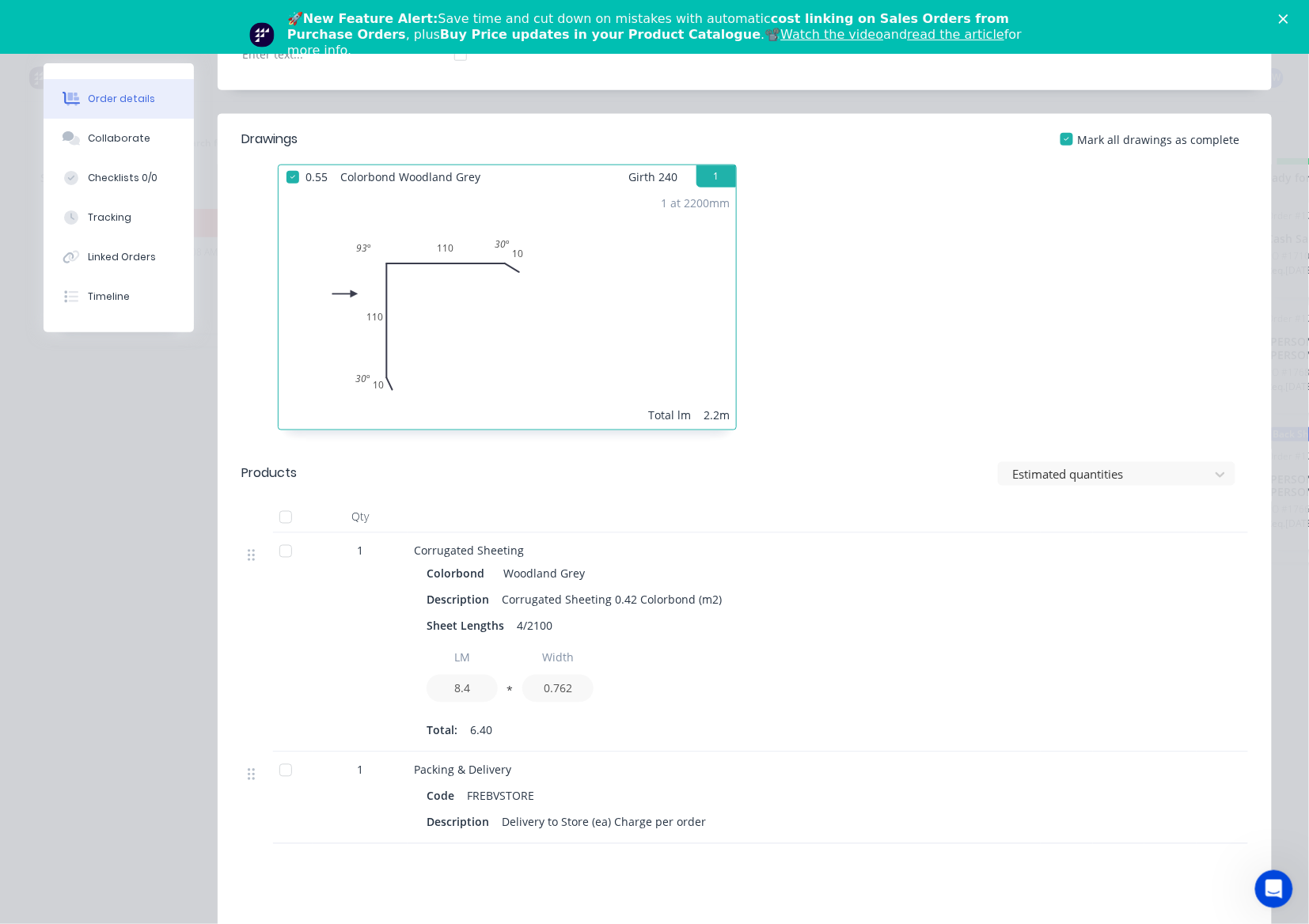
scroll to position [0, 0]
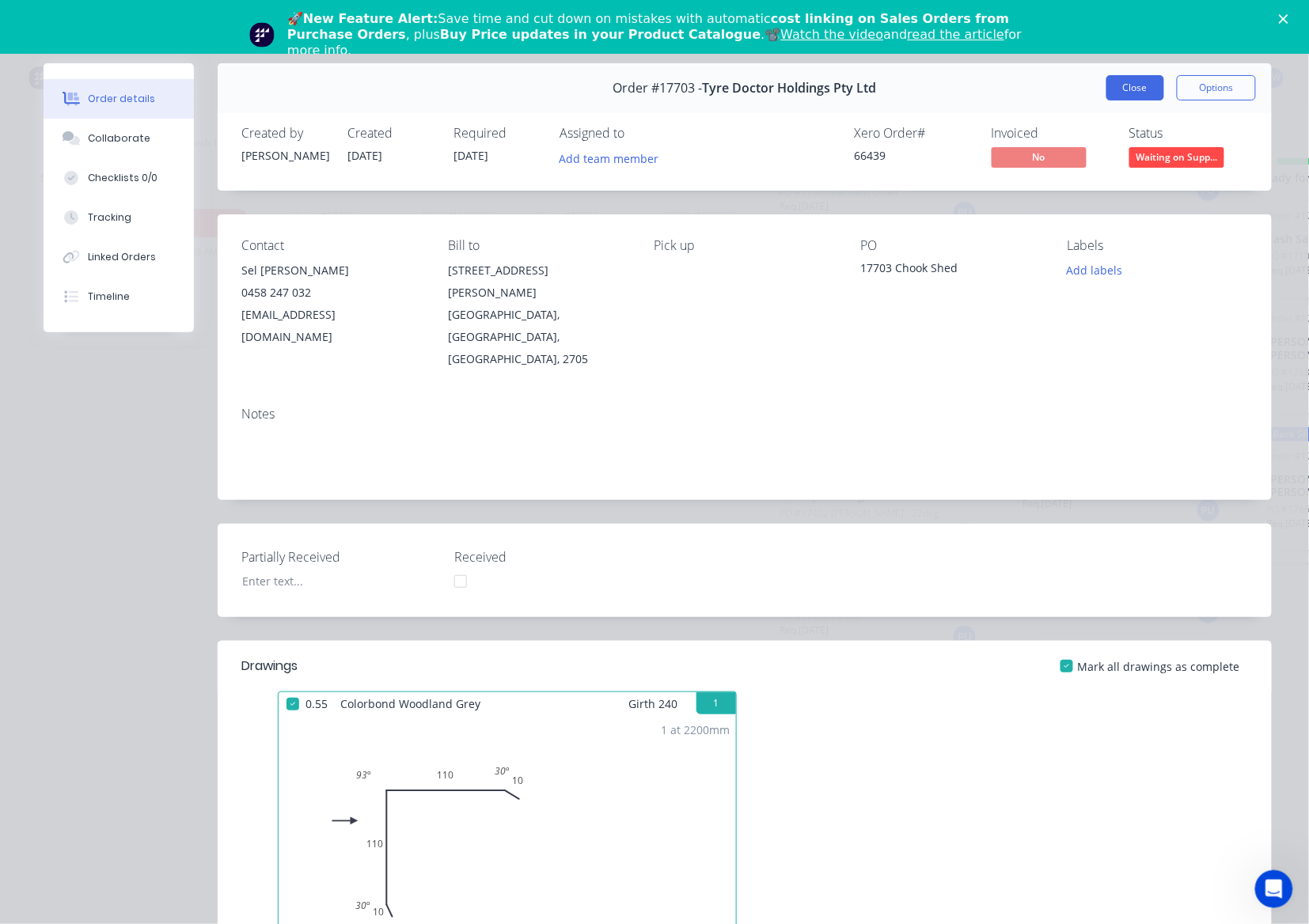
click at [1127, 87] on button "Close" at bounding box center [1135, 87] width 58 height 25
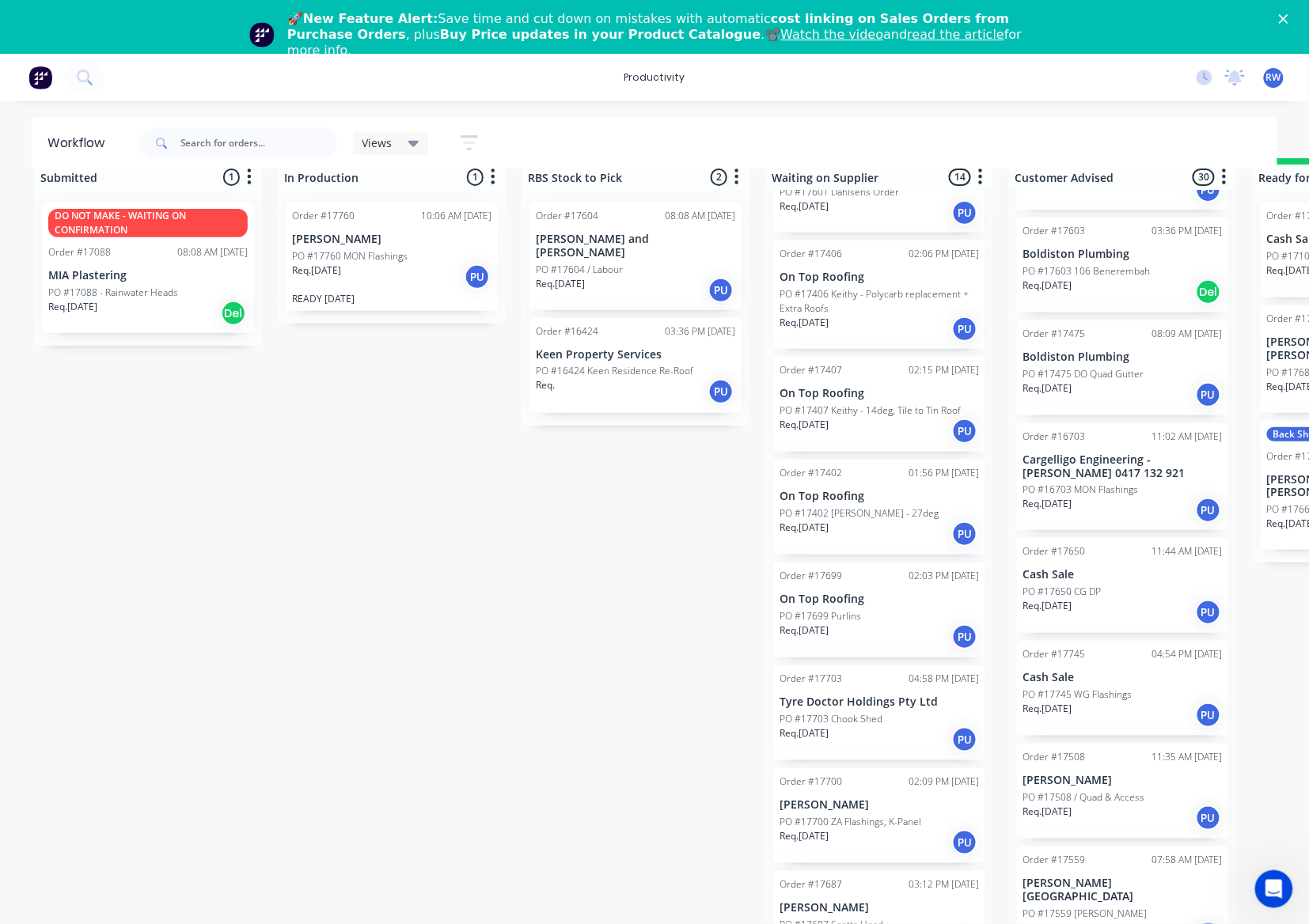
click at [884, 829] on div "Req. [DATE] PU" at bounding box center [879, 842] width 200 height 27
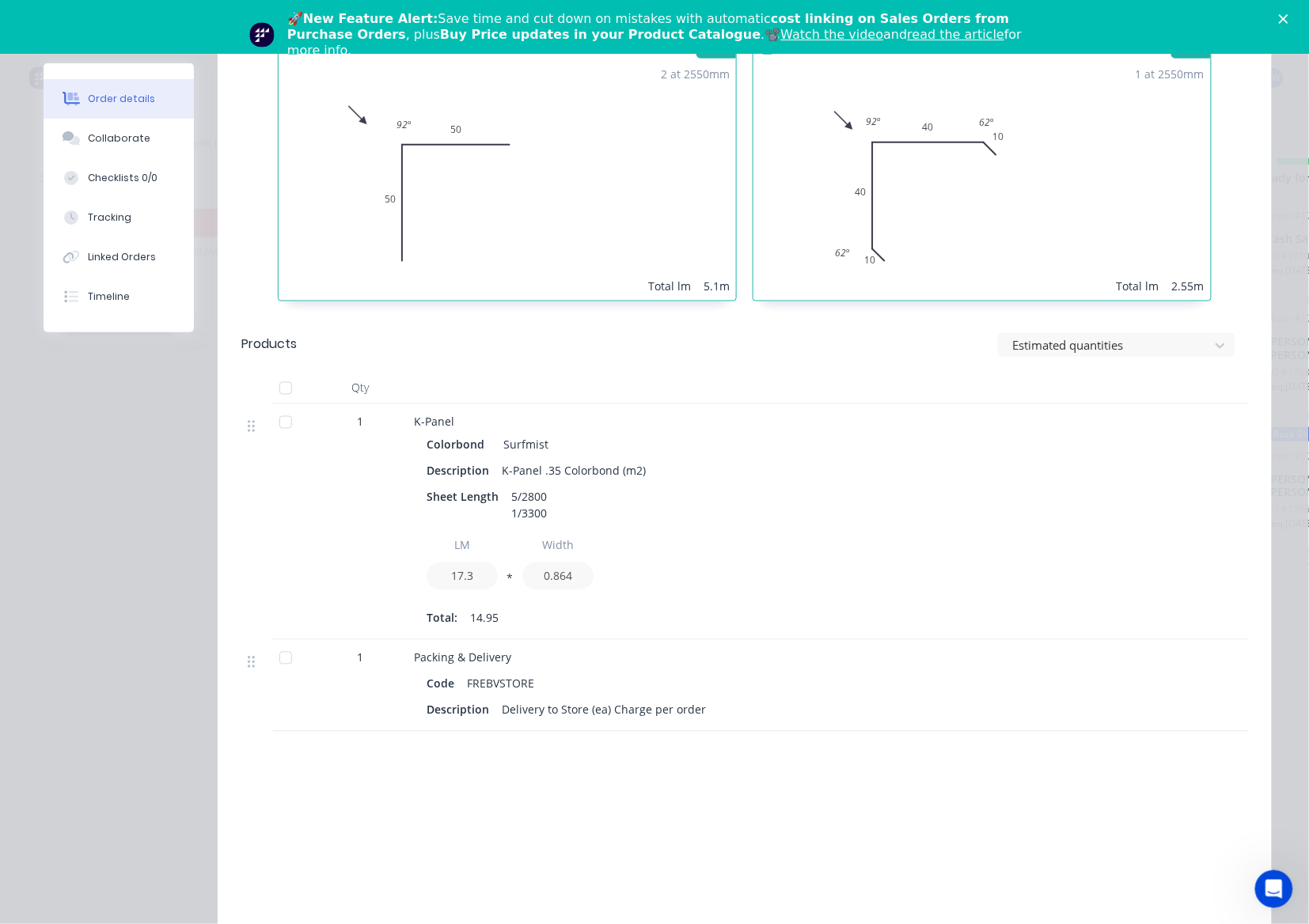
scroll to position [753, 0]
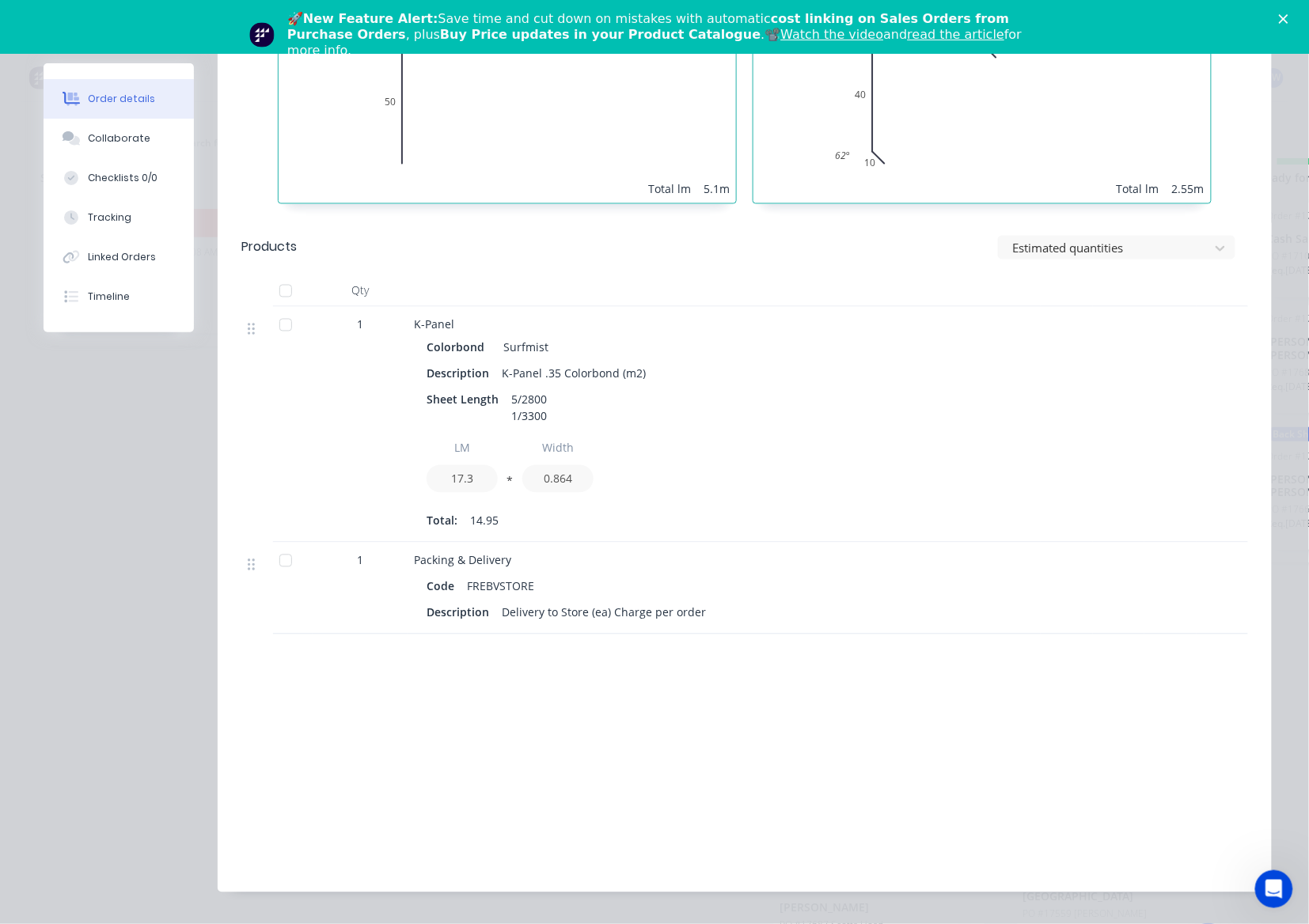
click at [280, 309] on div at bounding box center [285, 325] width 32 height 32
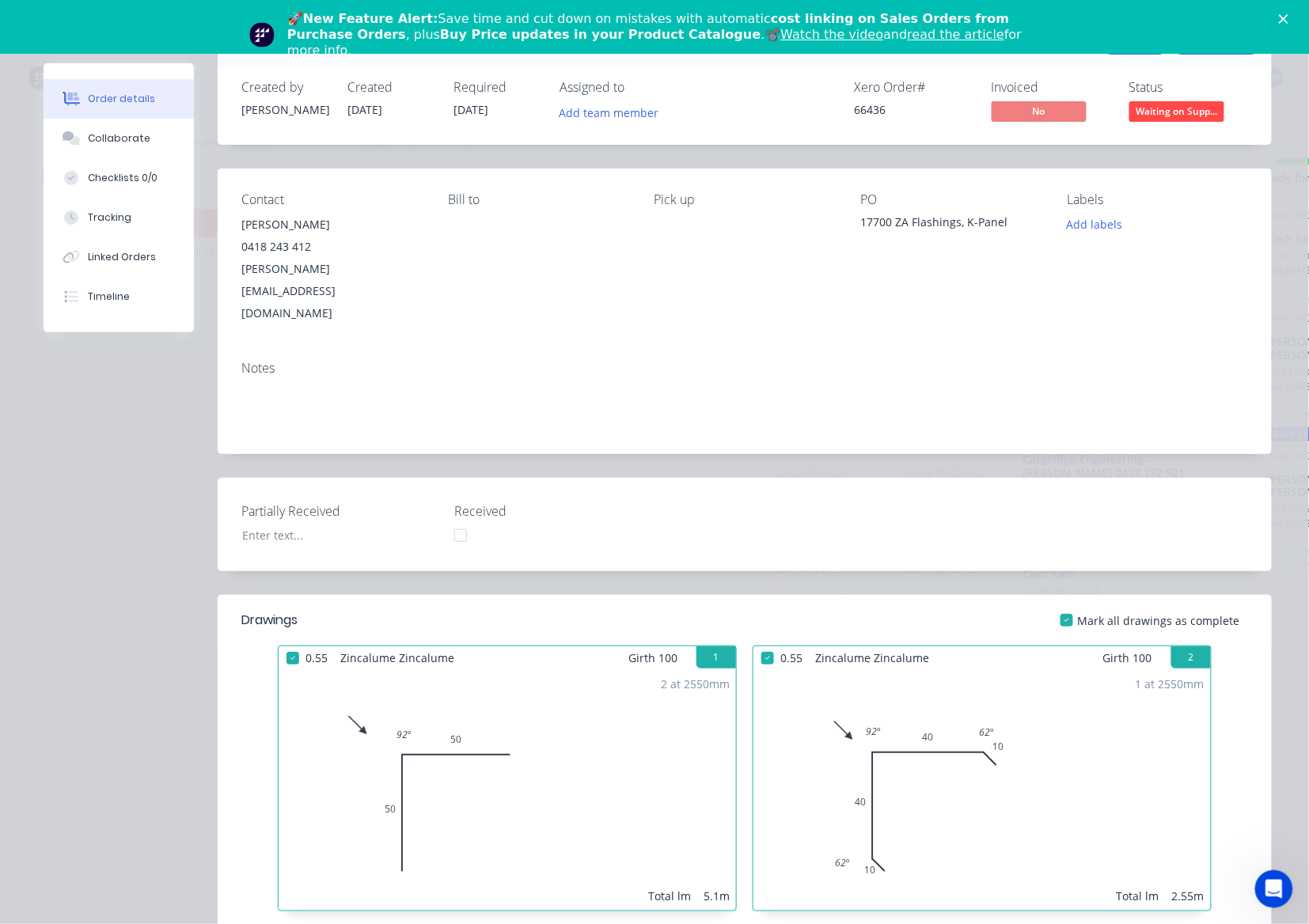
scroll to position [0, 0]
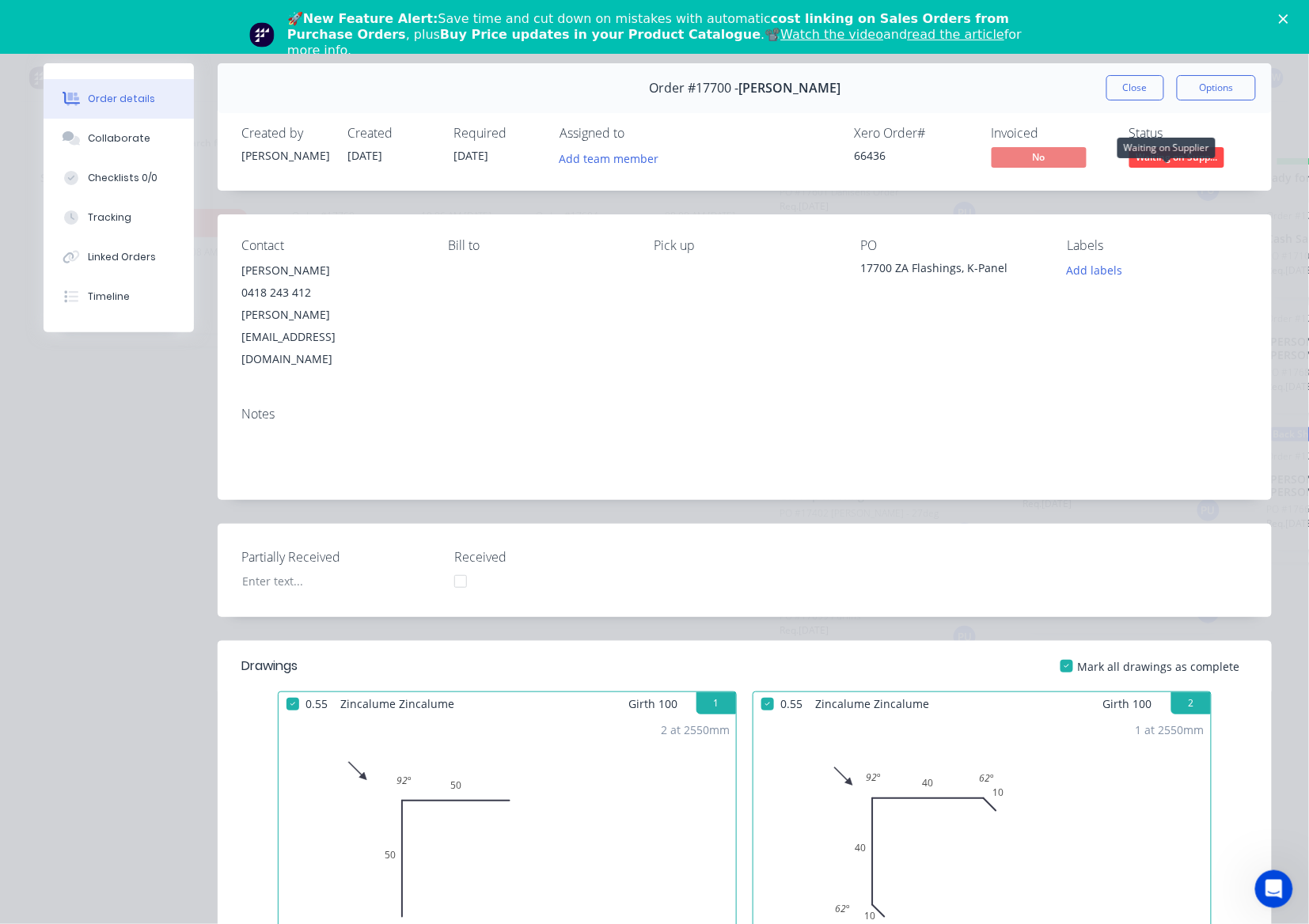
click at [1194, 156] on span "Waiting on Supp..." at bounding box center [1177, 156] width 95 height 20
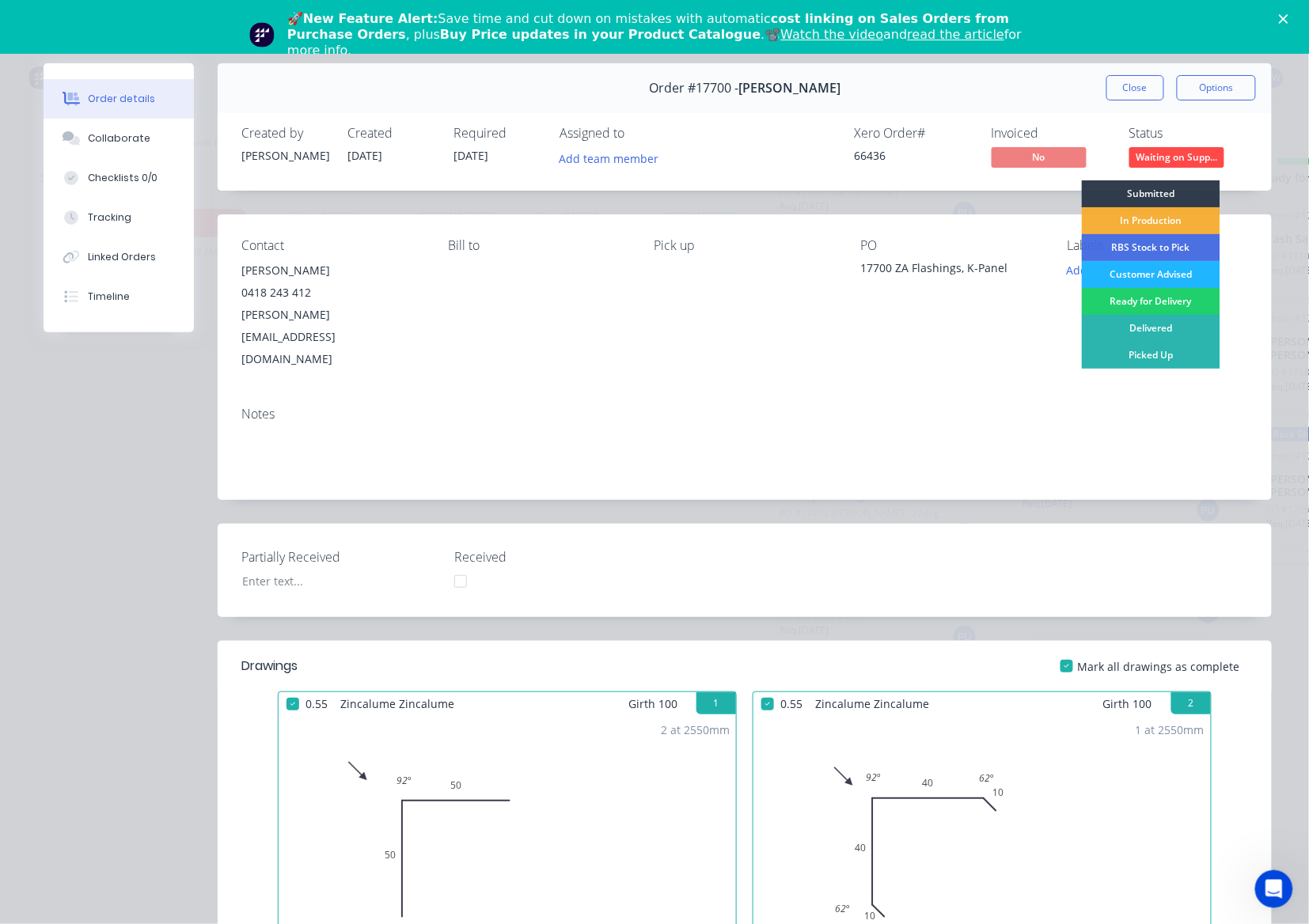
click at [1143, 272] on div "Customer Advised" at bounding box center [1151, 274] width 138 height 27
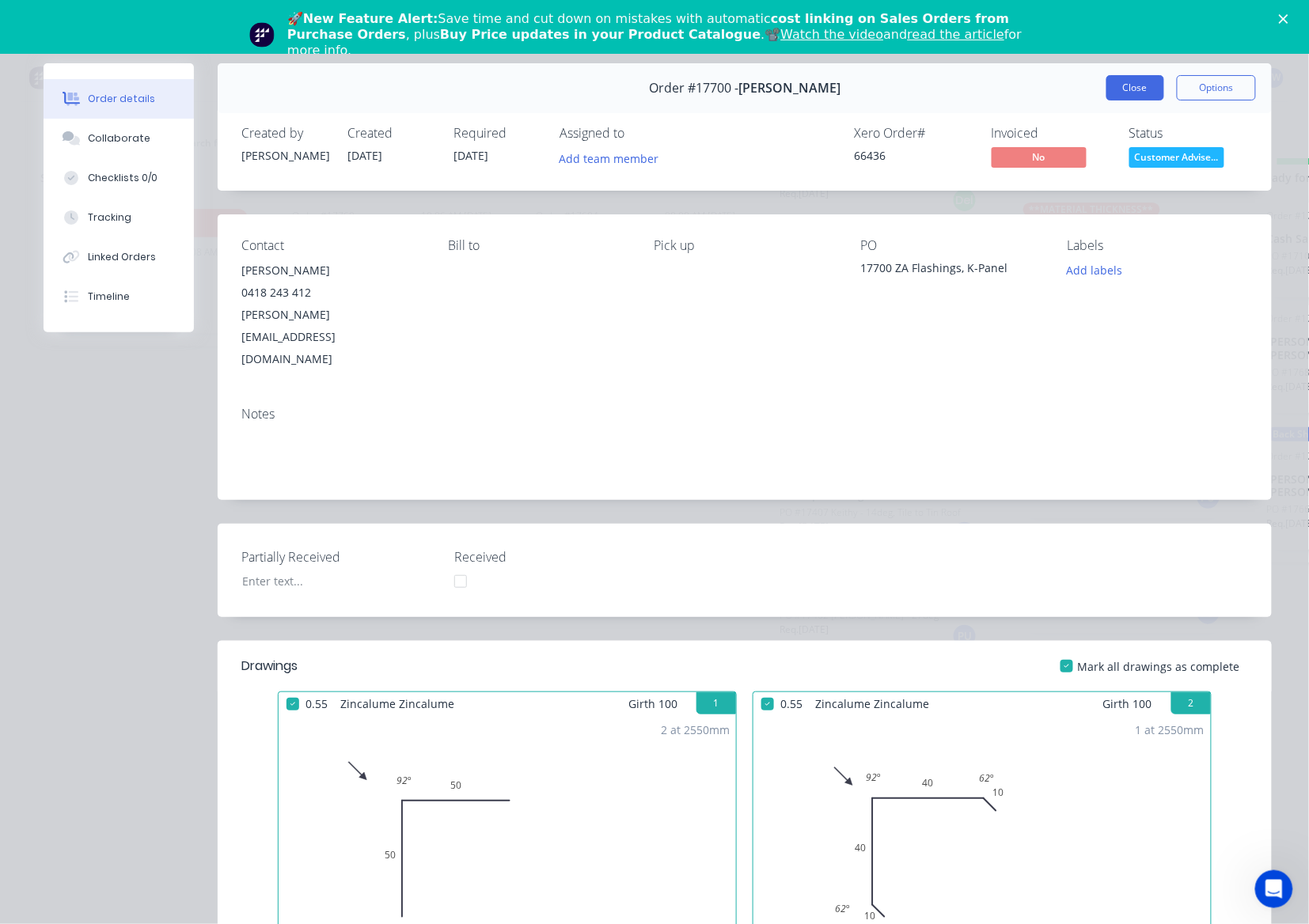
click at [1140, 83] on button "Close" at bounding box center [1135, 87] width 58 height 25
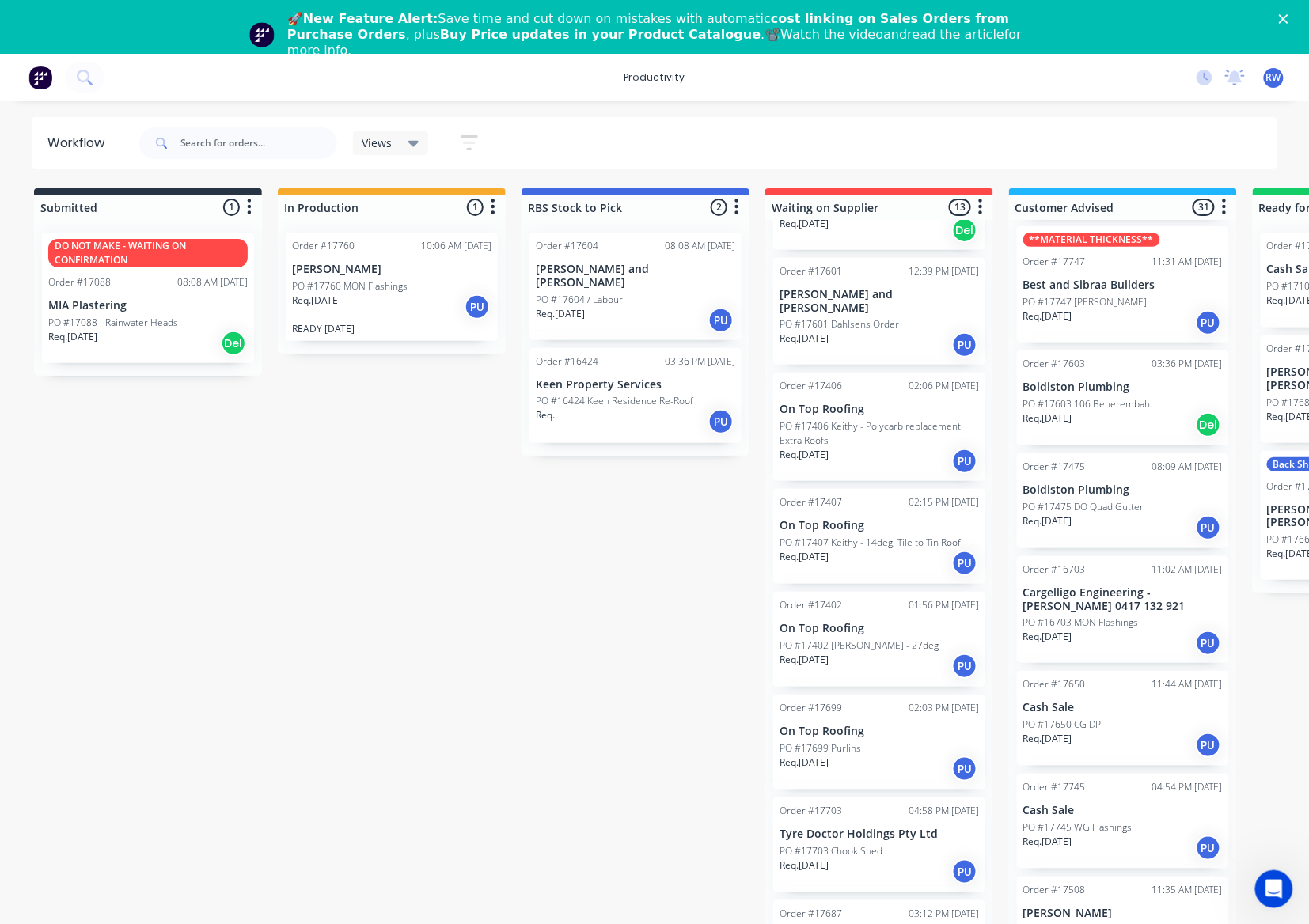
click at [372, 303] on div "Req. [DATE] PU" at bounding box center [392, 307] width 200 height 27
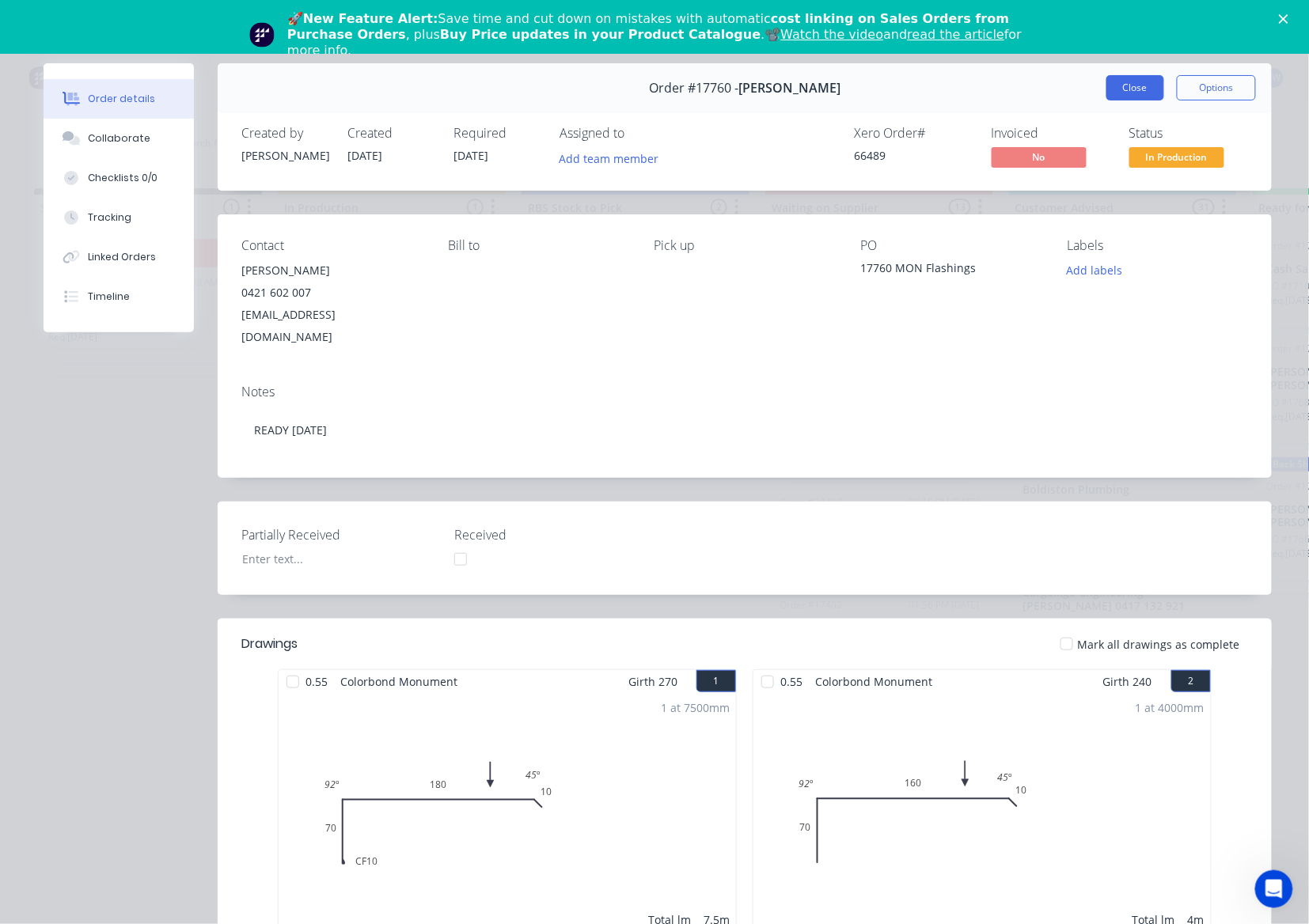
click at [1137, 86] on button "Close" at bounding box center [1135, 87] width 58 height 25
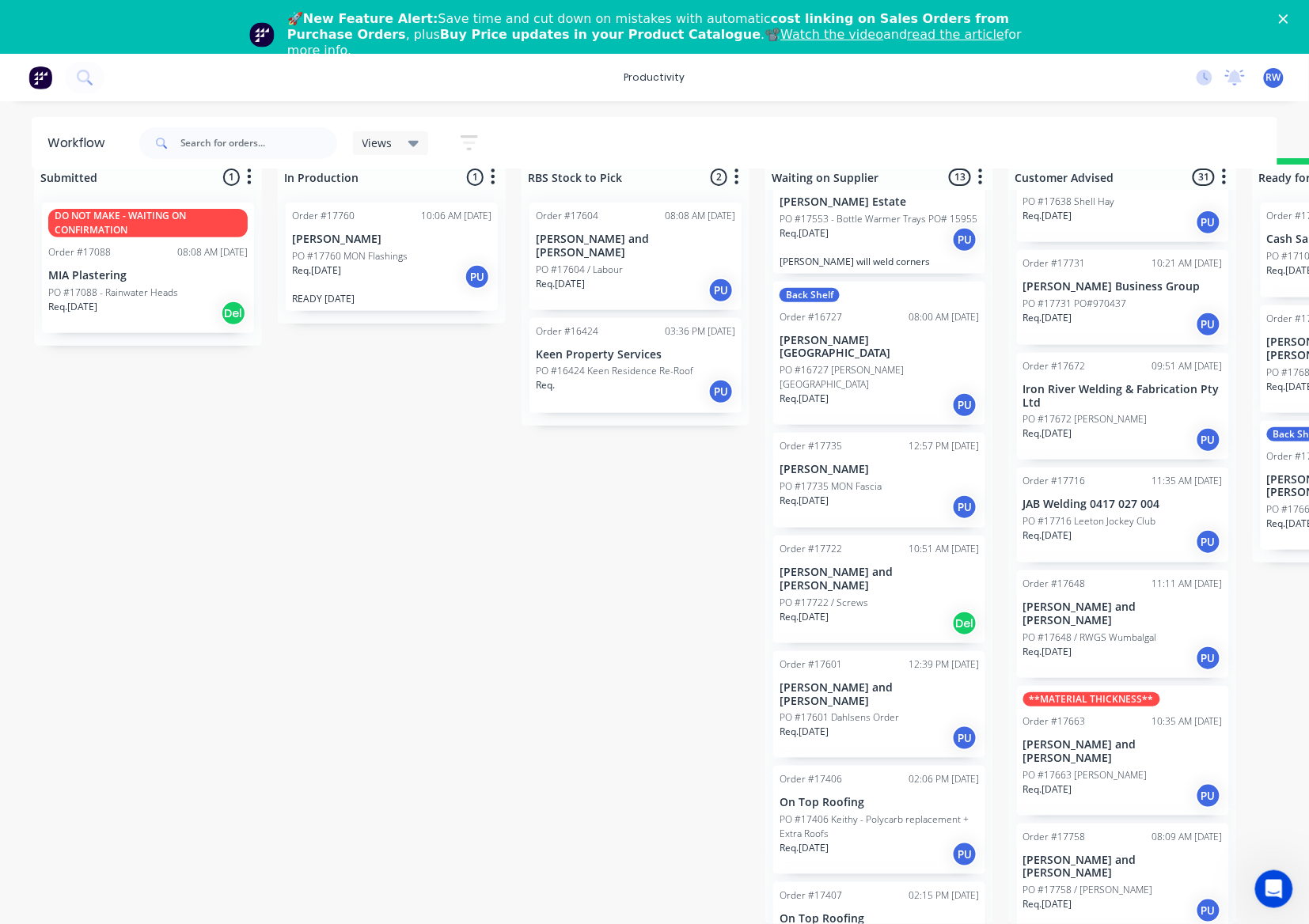
scroll to position [1375, 0]
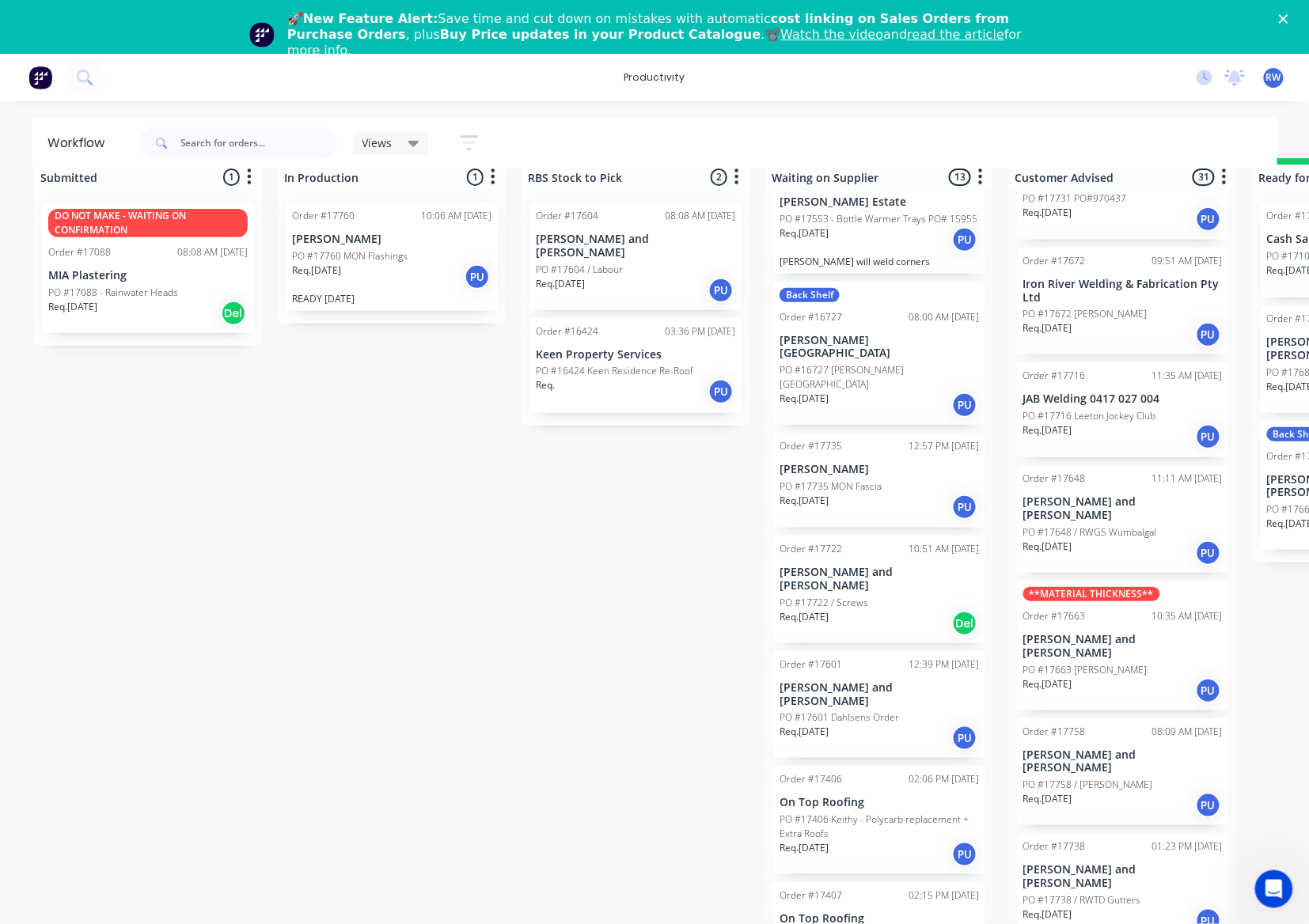
click at [1149, 539] on div "Req. [DATE] PU" at bounding box center [1123, 552] width 200 height 27
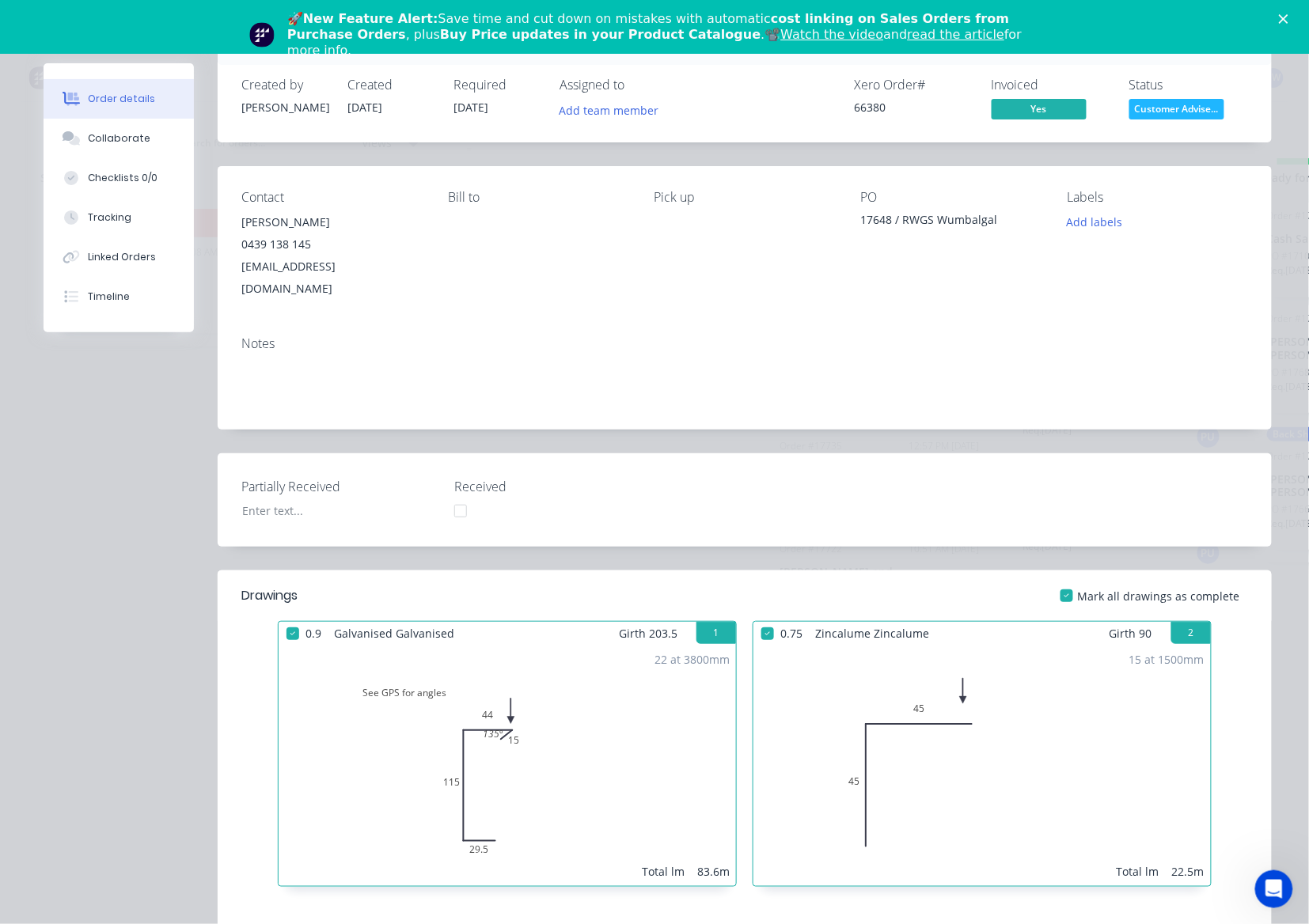
scroll to position [0, 0]
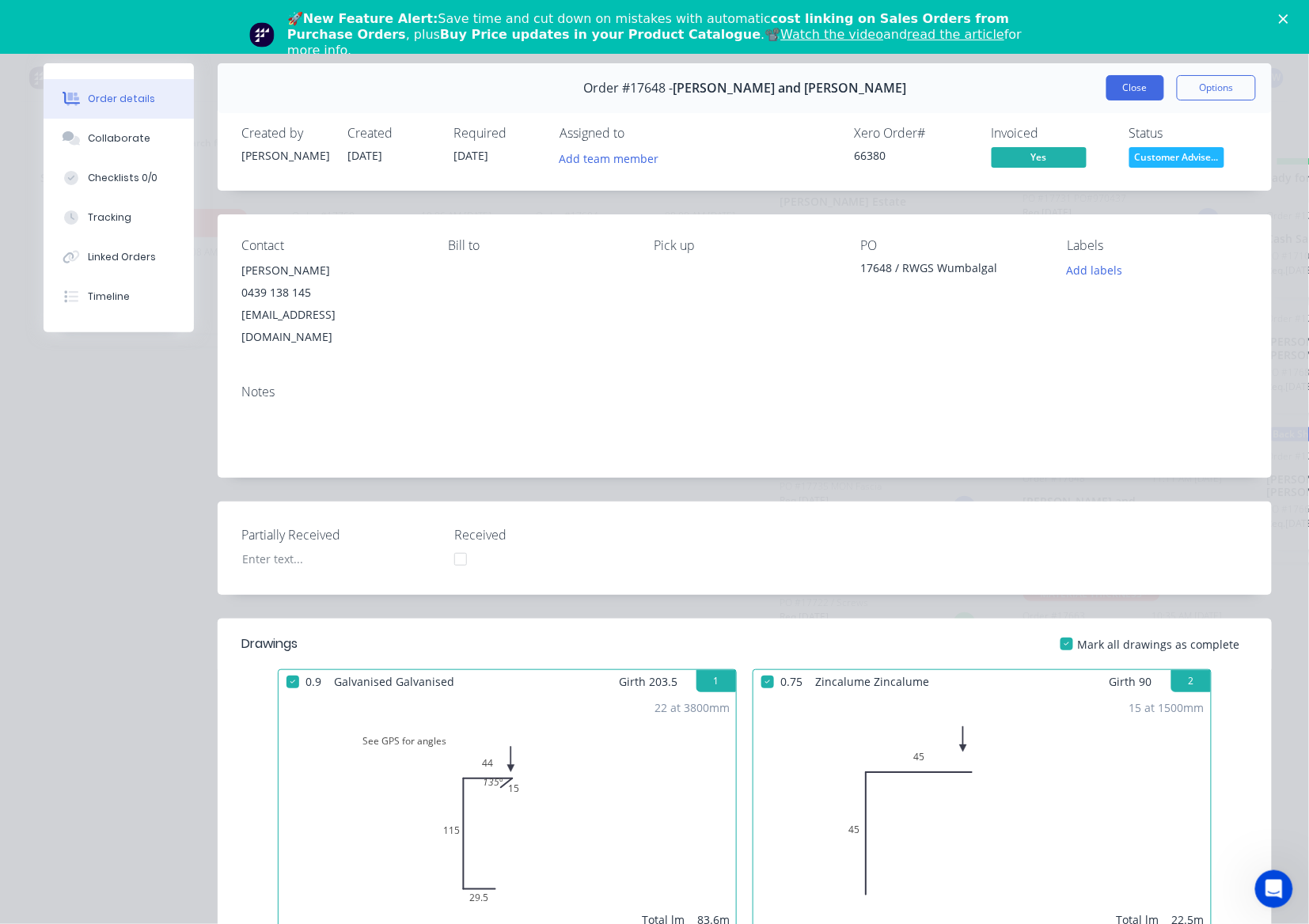
click at [1131, 92] on button "Close" at bounding box center [1135, 87] width 58 height 25
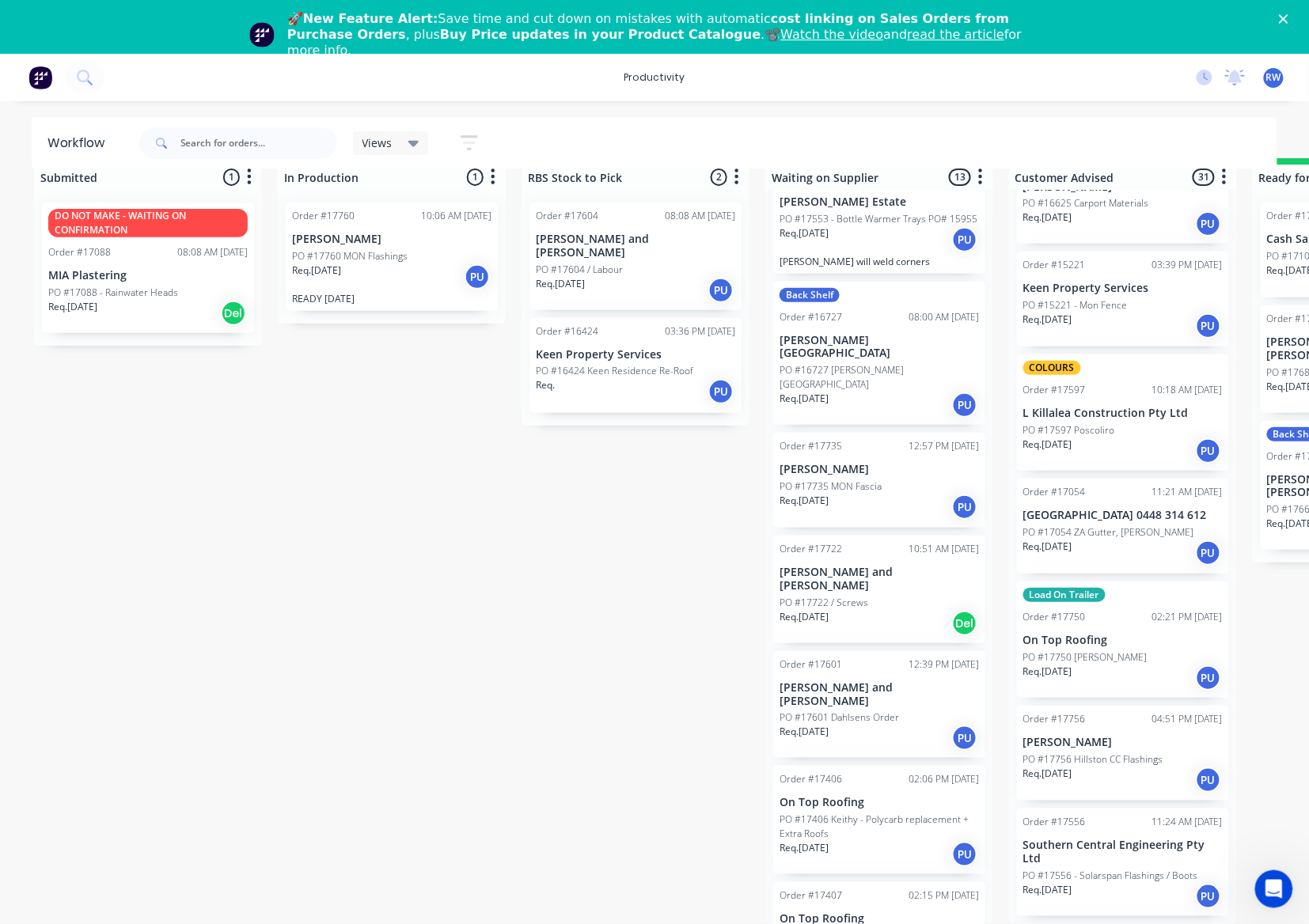
scroll to position [2533, 0]
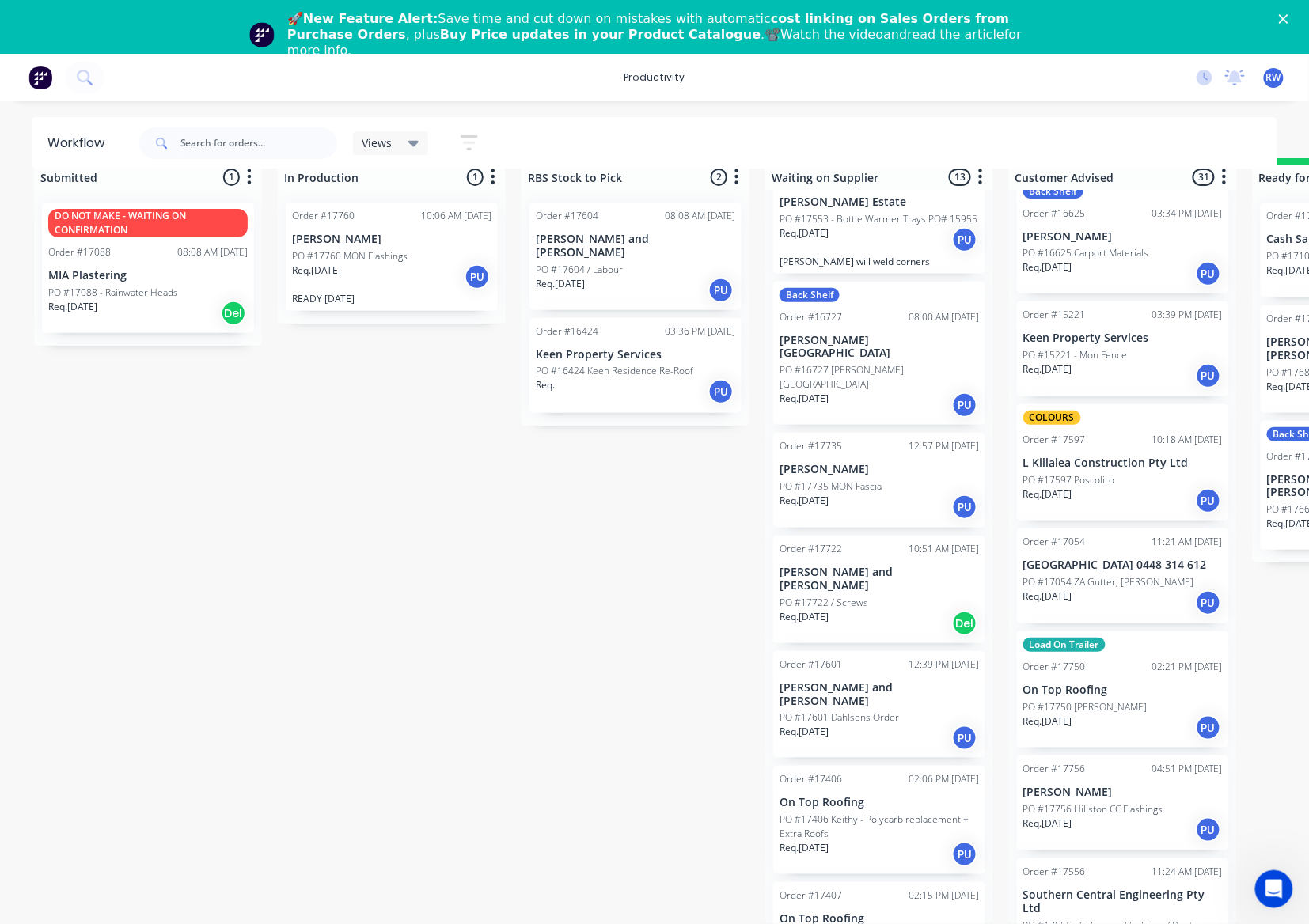
click at [1132, 715] on div "Req. [DATE] PU" at bounding box center [1123, 728] width 200 height 27
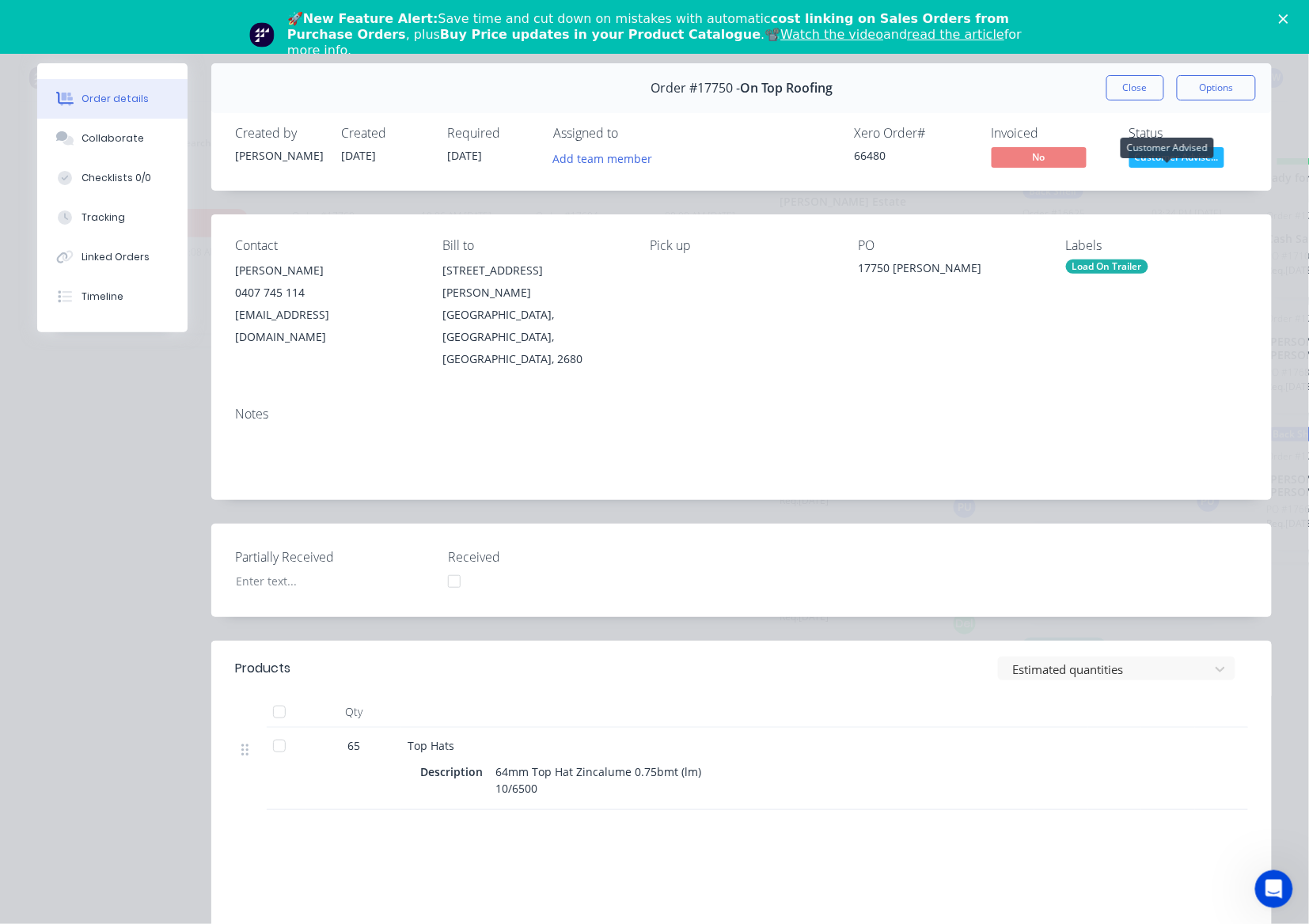
click at [1165, 158] on span "Customer Advise..." at bounding box center [1177, 156] width 95 height 20
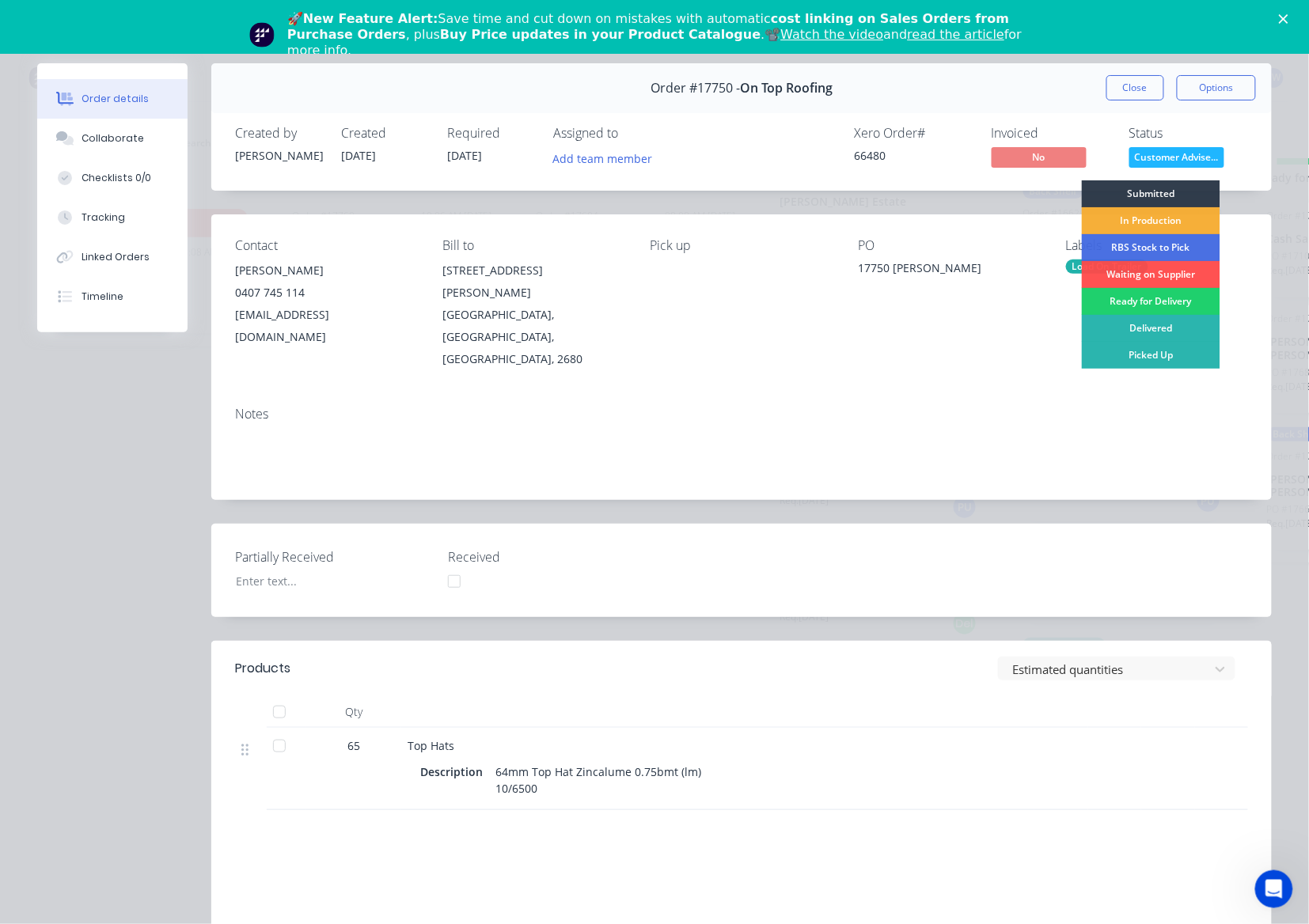
click at [1160, 360] on div "Picked Up" at bounding box center [1151, 354] width 138 height 27
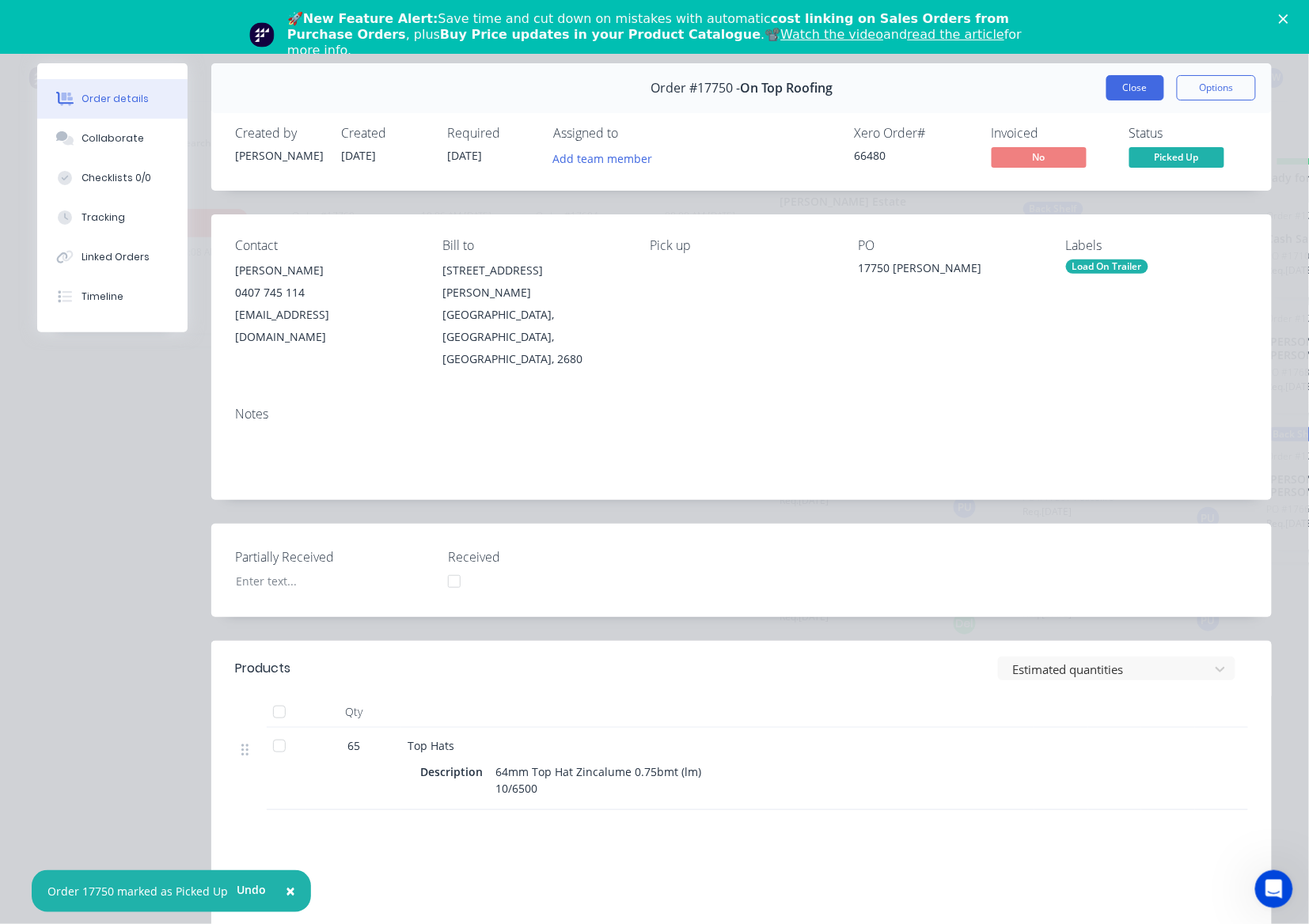
click at [1113, 82] on button "Close" at bounding box center [1135, 87] width 58 height 25
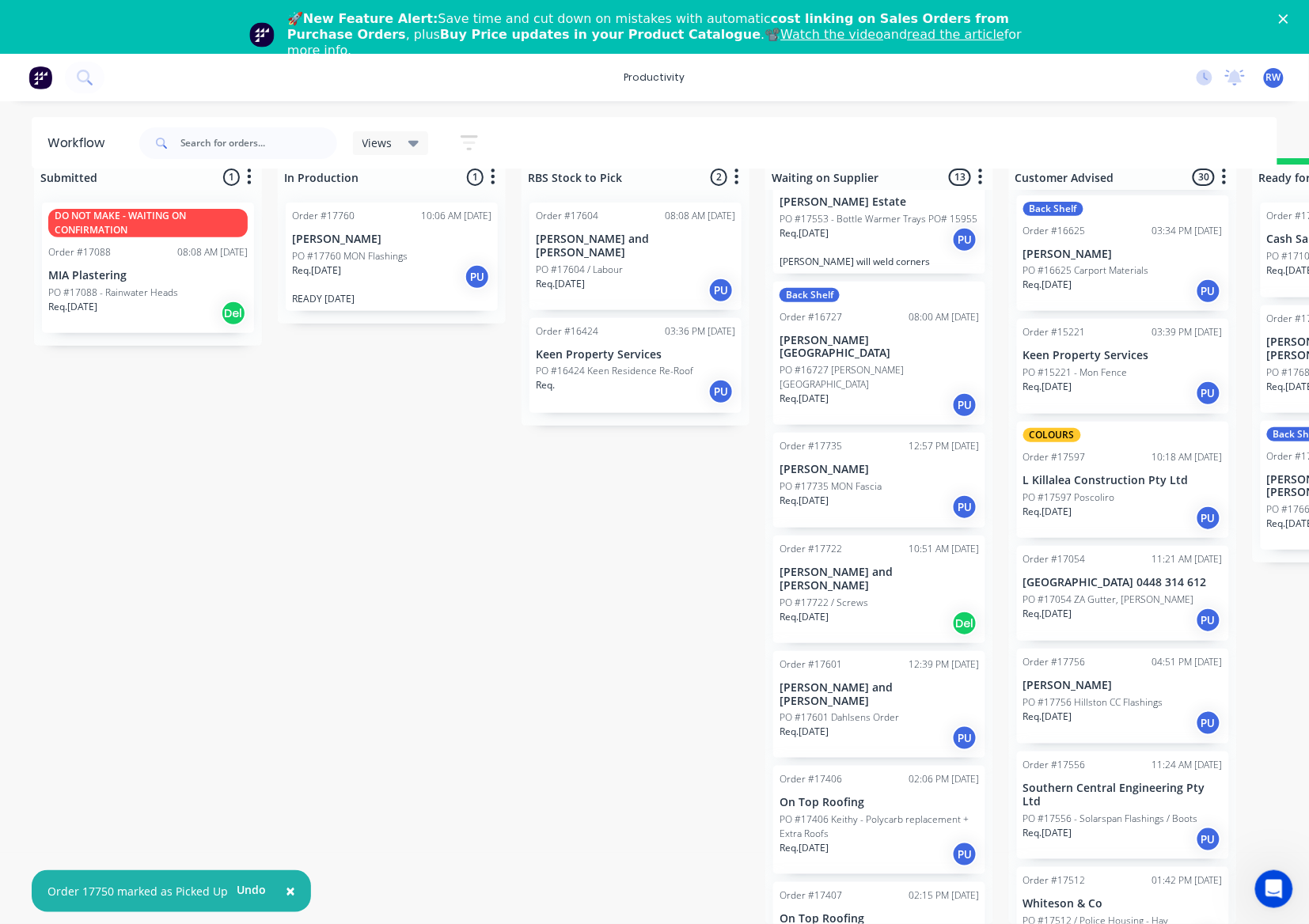
scroll to position [2514, 0]
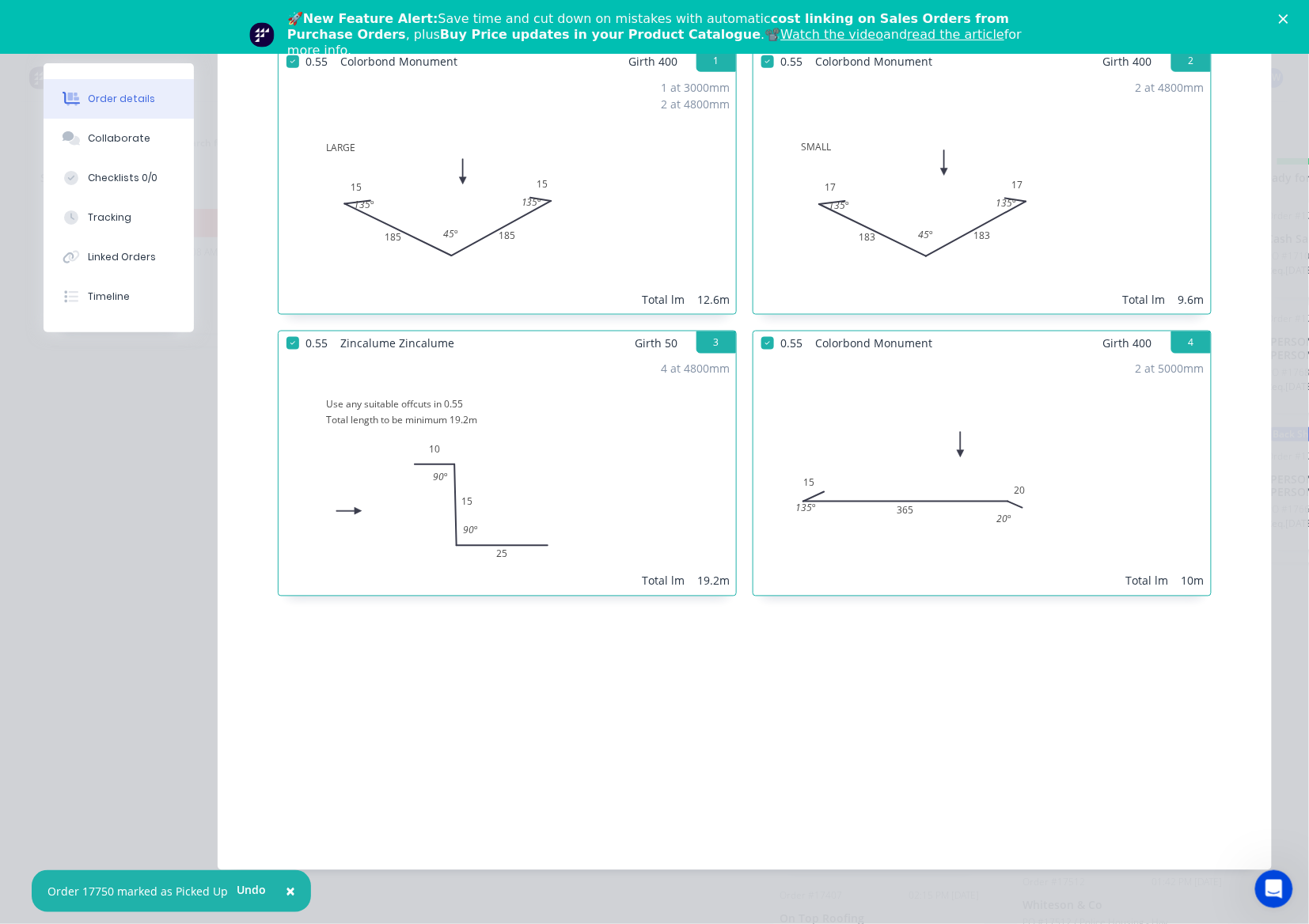
scroll to position [0, 0]
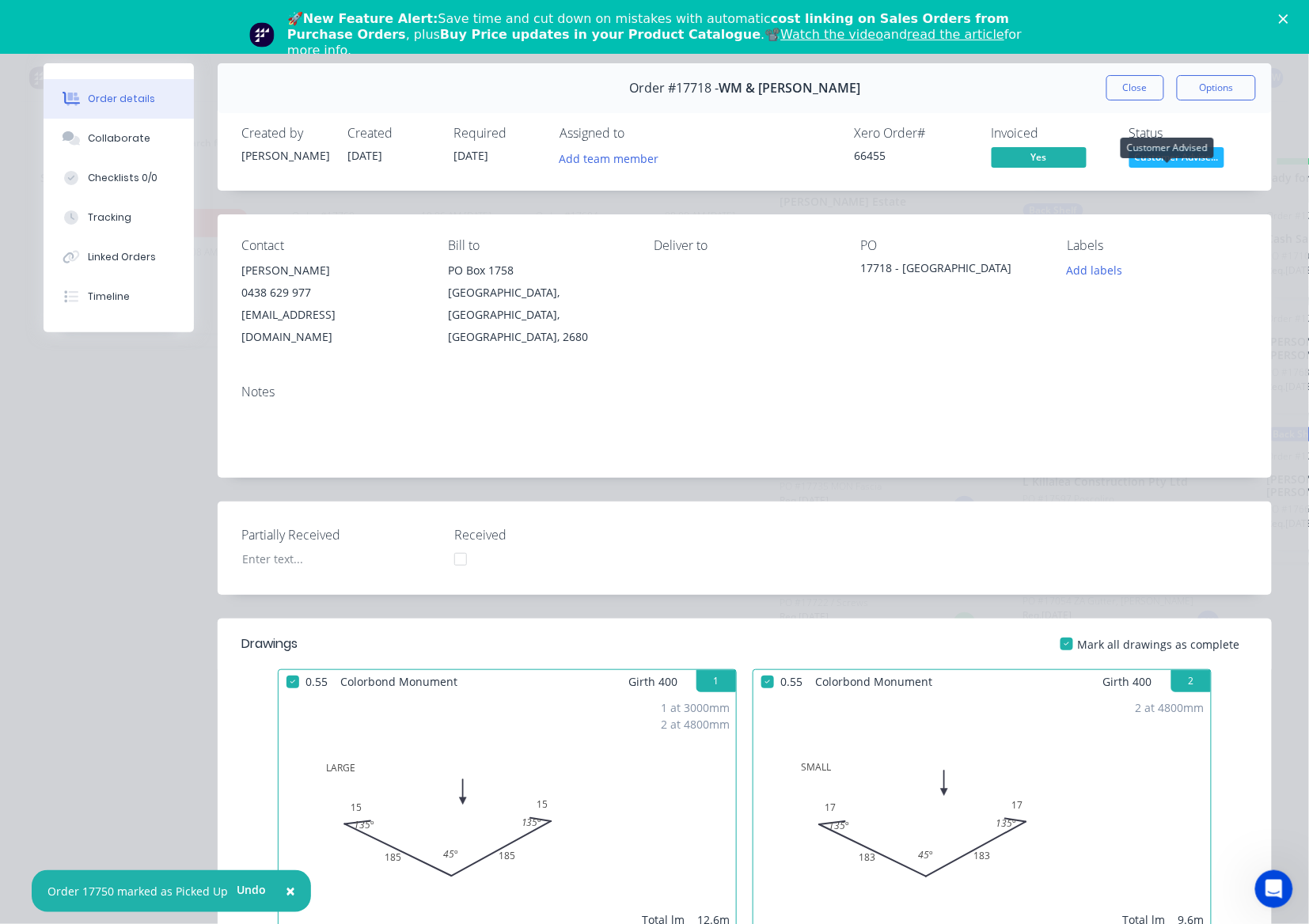
click at [1153, 158] on span "Customer Advise..." at bounding box center [1177, 156] width 95 height 20
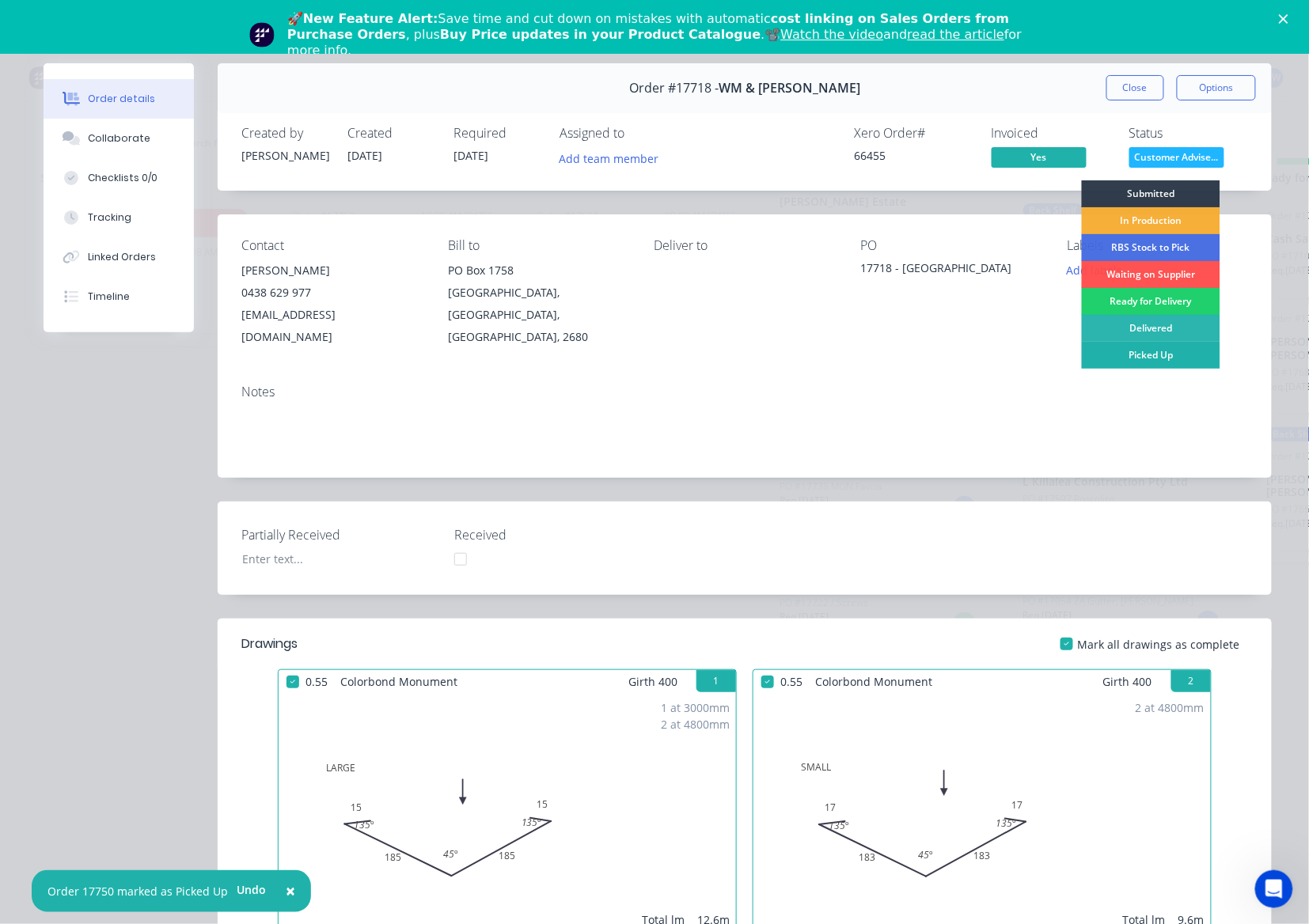
click at [1118, 354] on div "Picked Up" at bounding box center [1151, 354] width 138 height 27
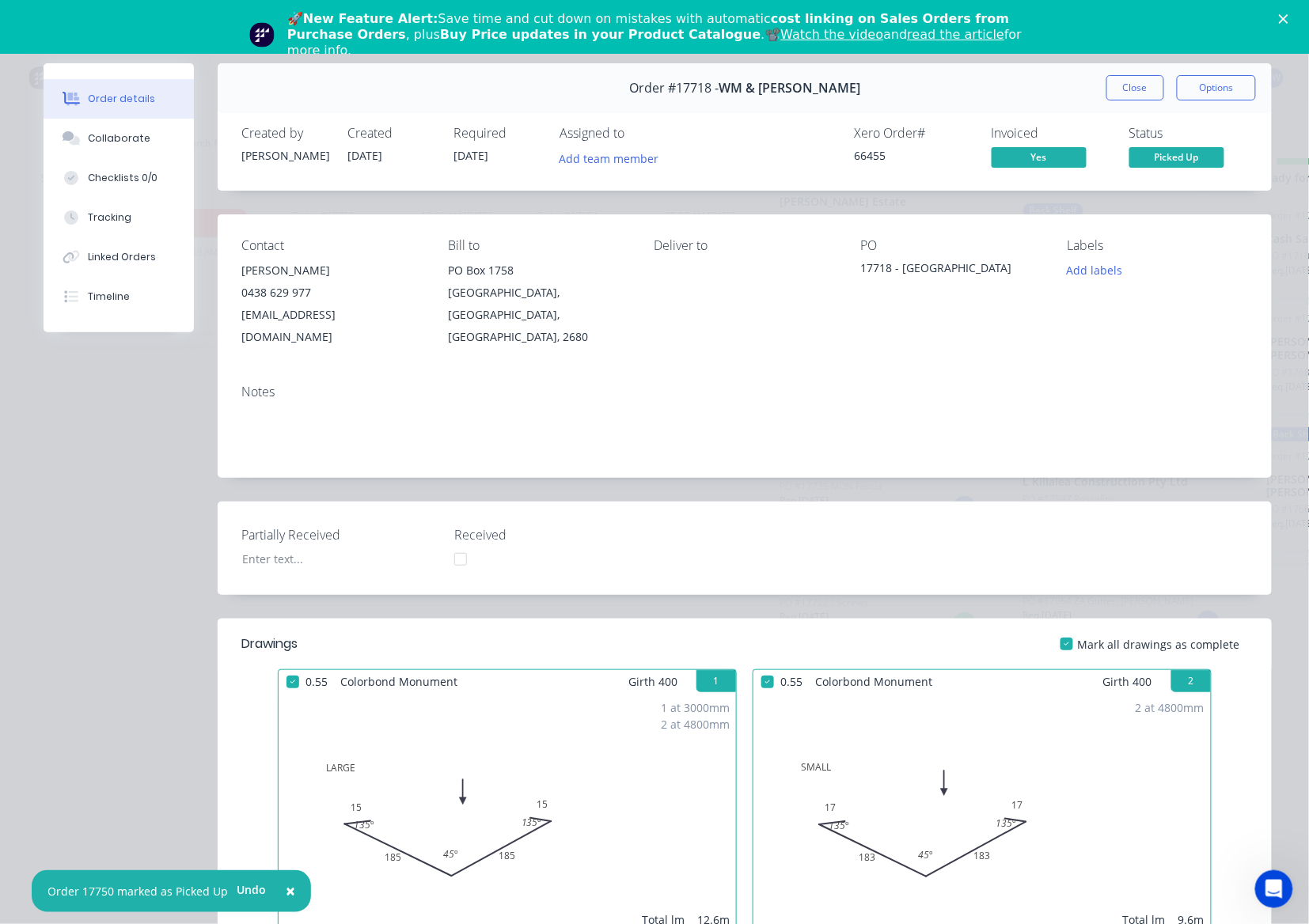
scroll to position [2412, 0]
click at [1145, 83] on button "Close" at bounding box center [1135, 87] width 58 height 25
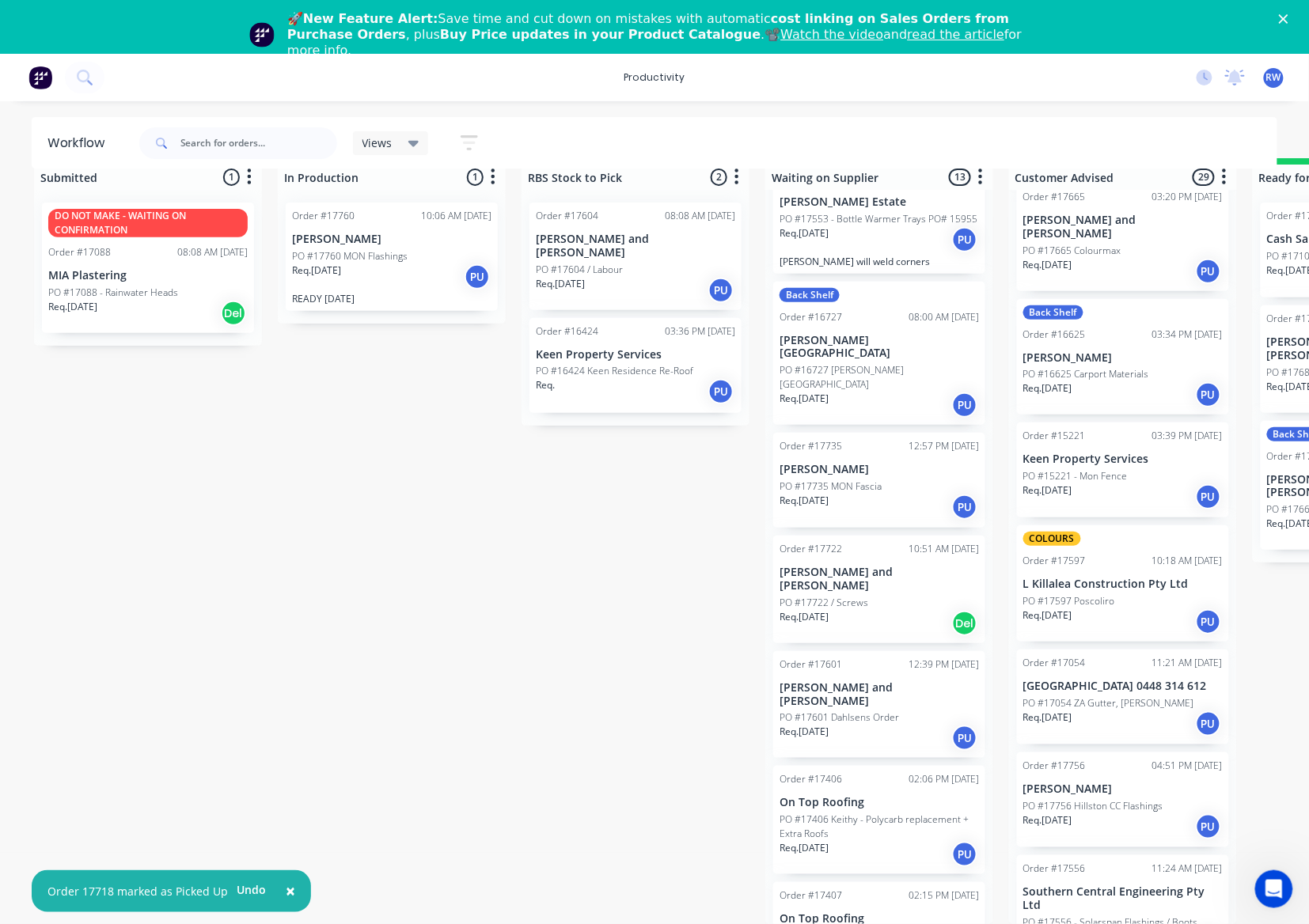
click at [1132, 885] on p "Southern Central Engineering Pty Ltd" at bounding box center [1123, 898] width 200 height 27
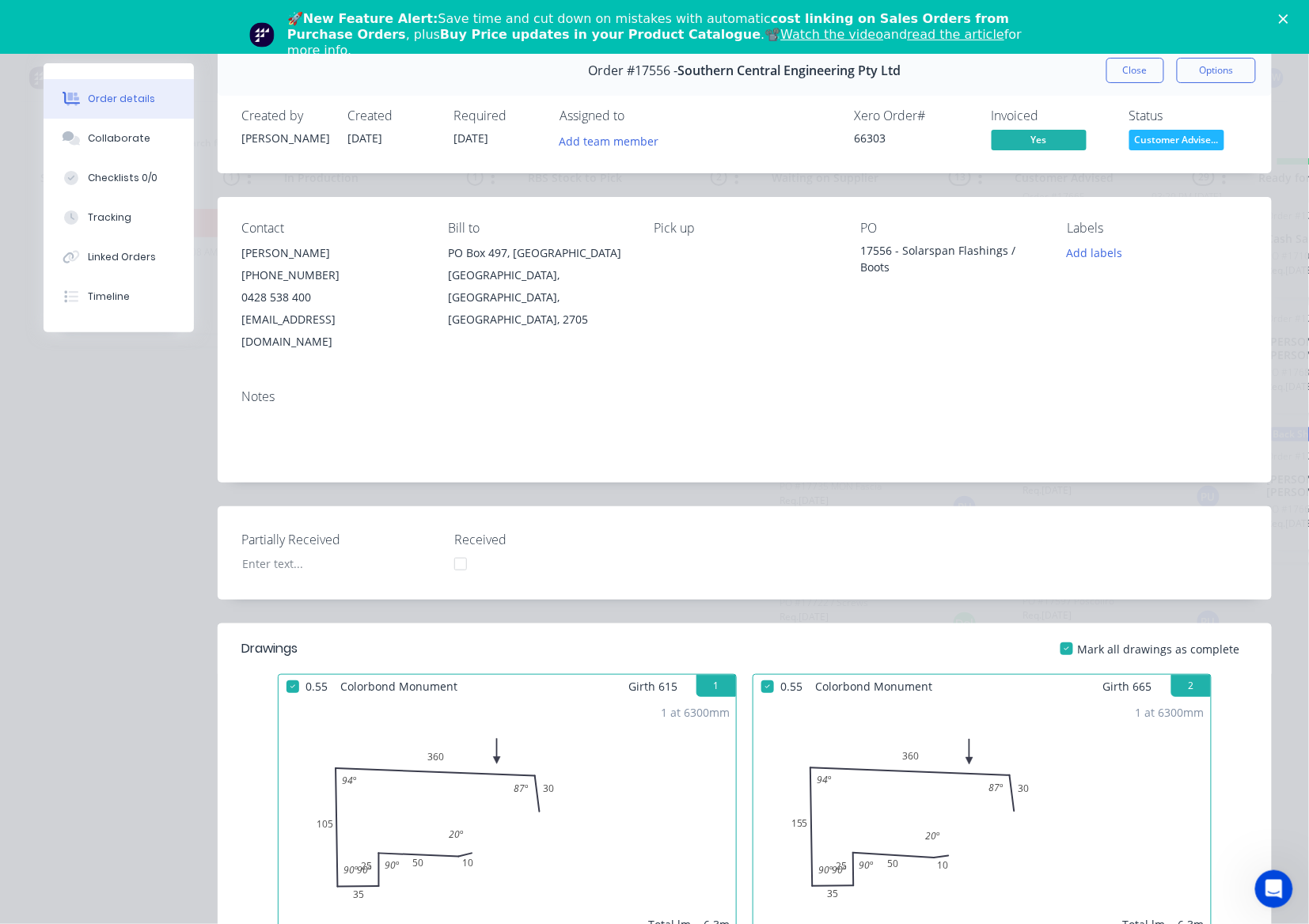
scroll to position [0, 0]
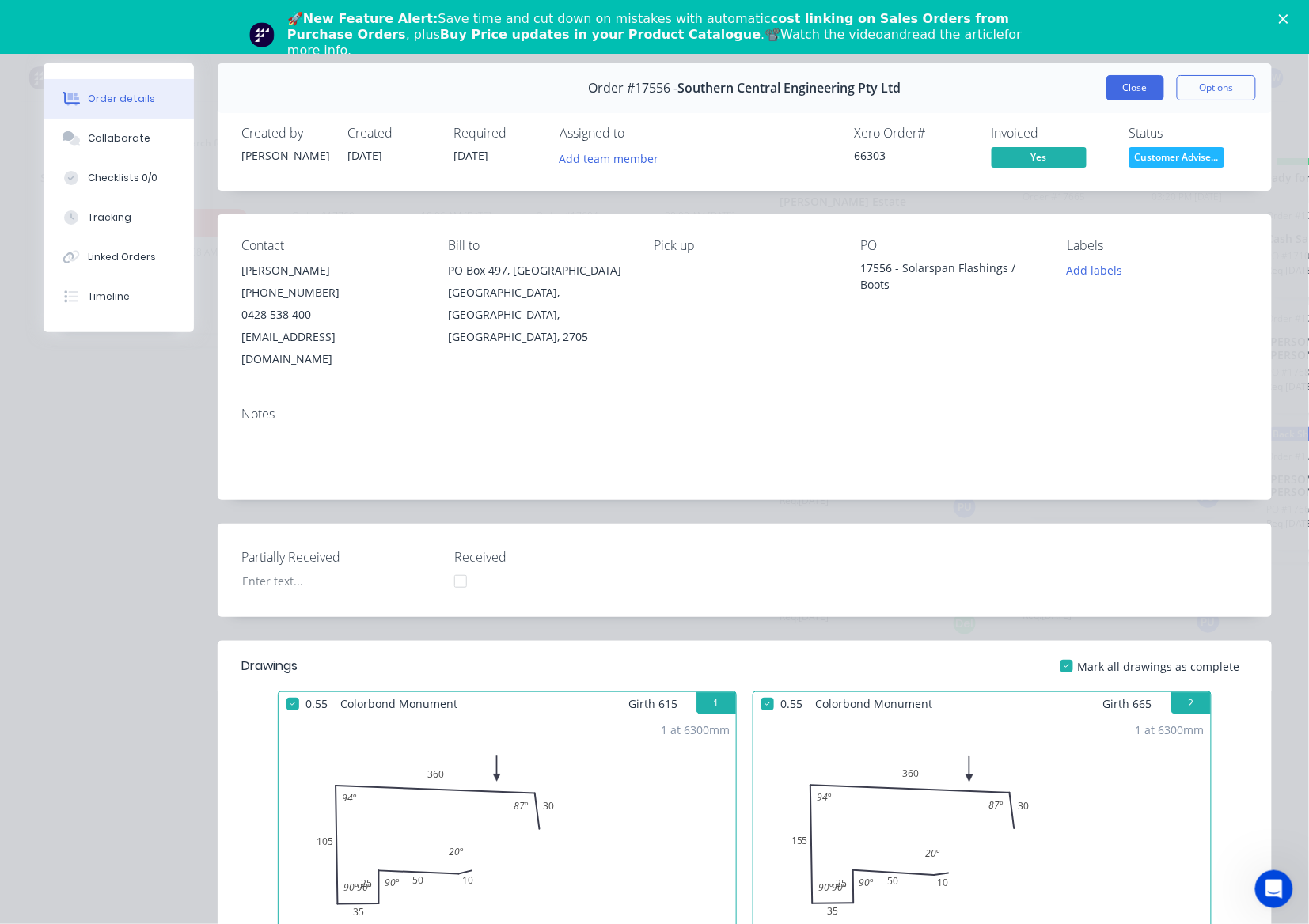
click at [1131, 82] on button "Close" at bounding box center [1135, 87] width 58 height 25
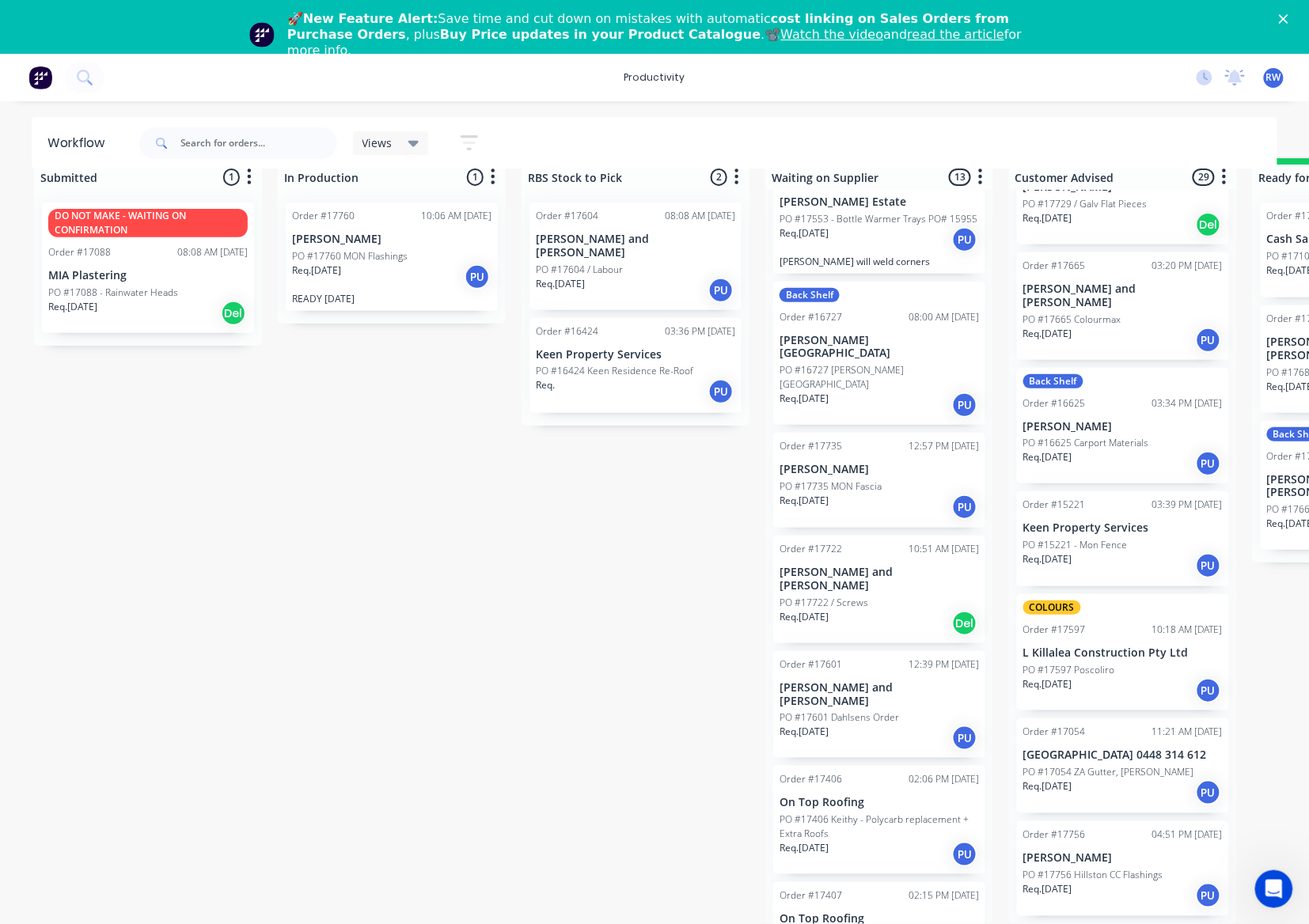
scroll to position [2307, 0]
